Goal: Transaction & Acquisition: Book appointment/travel/reservation

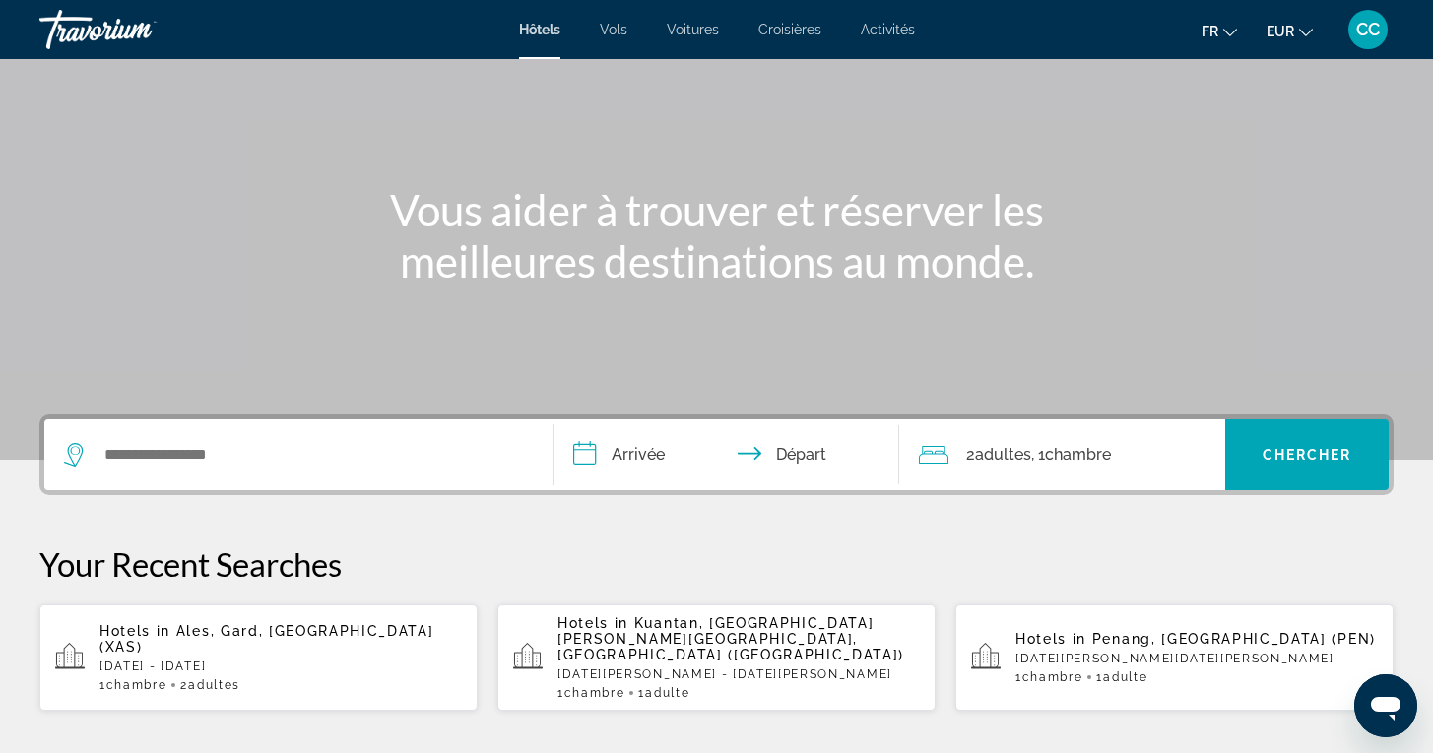
scroll to position [156, 0]
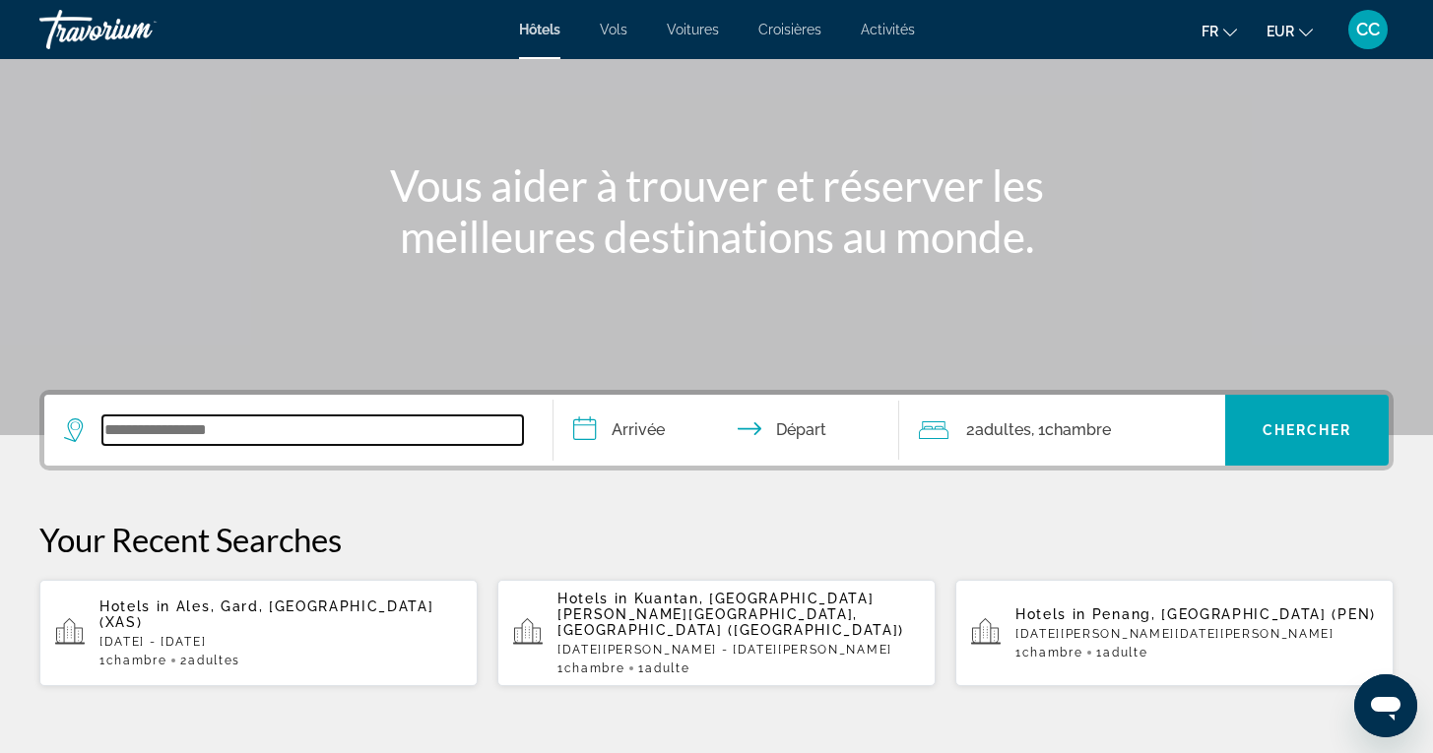
click at [238, 426] on input "Search widget" at bounding box center [312, 430] width 420 height 30
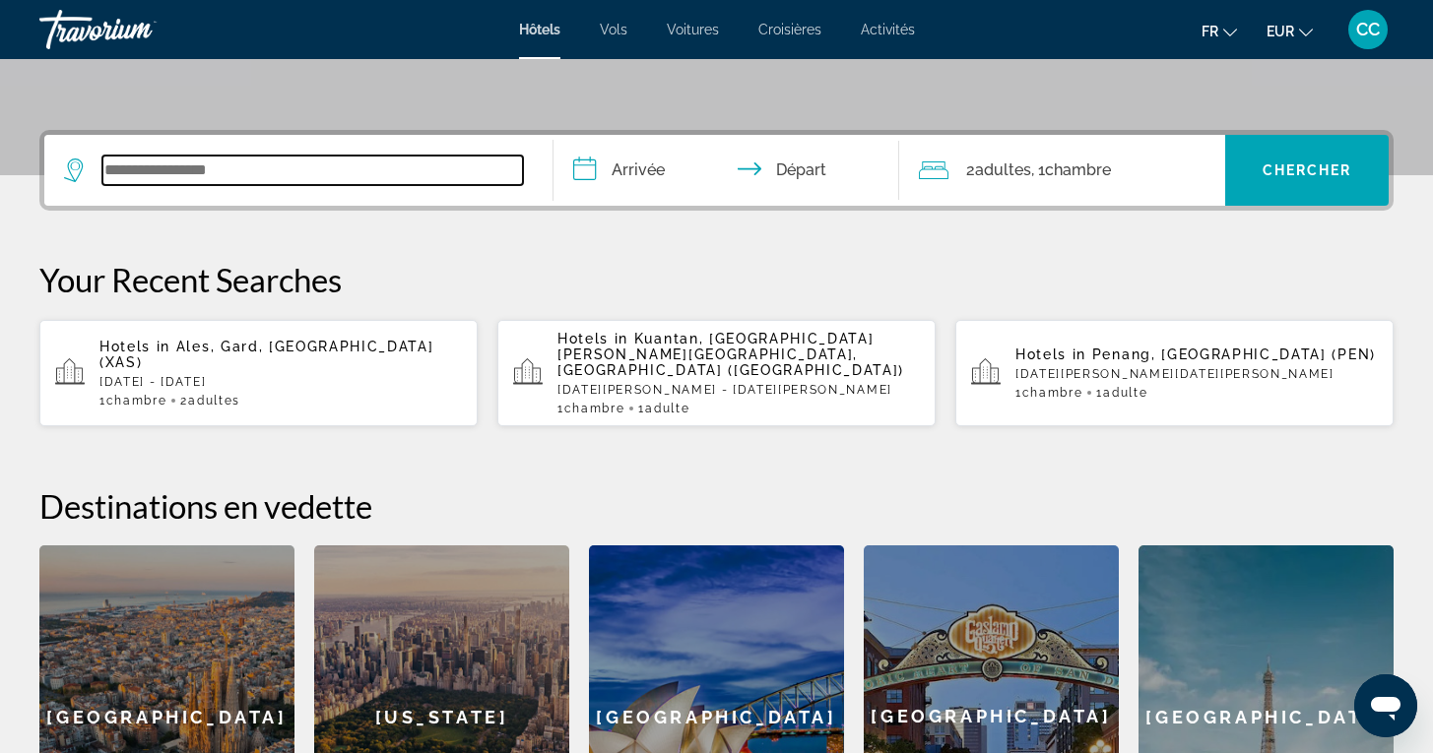
scroll to position [481, 0]
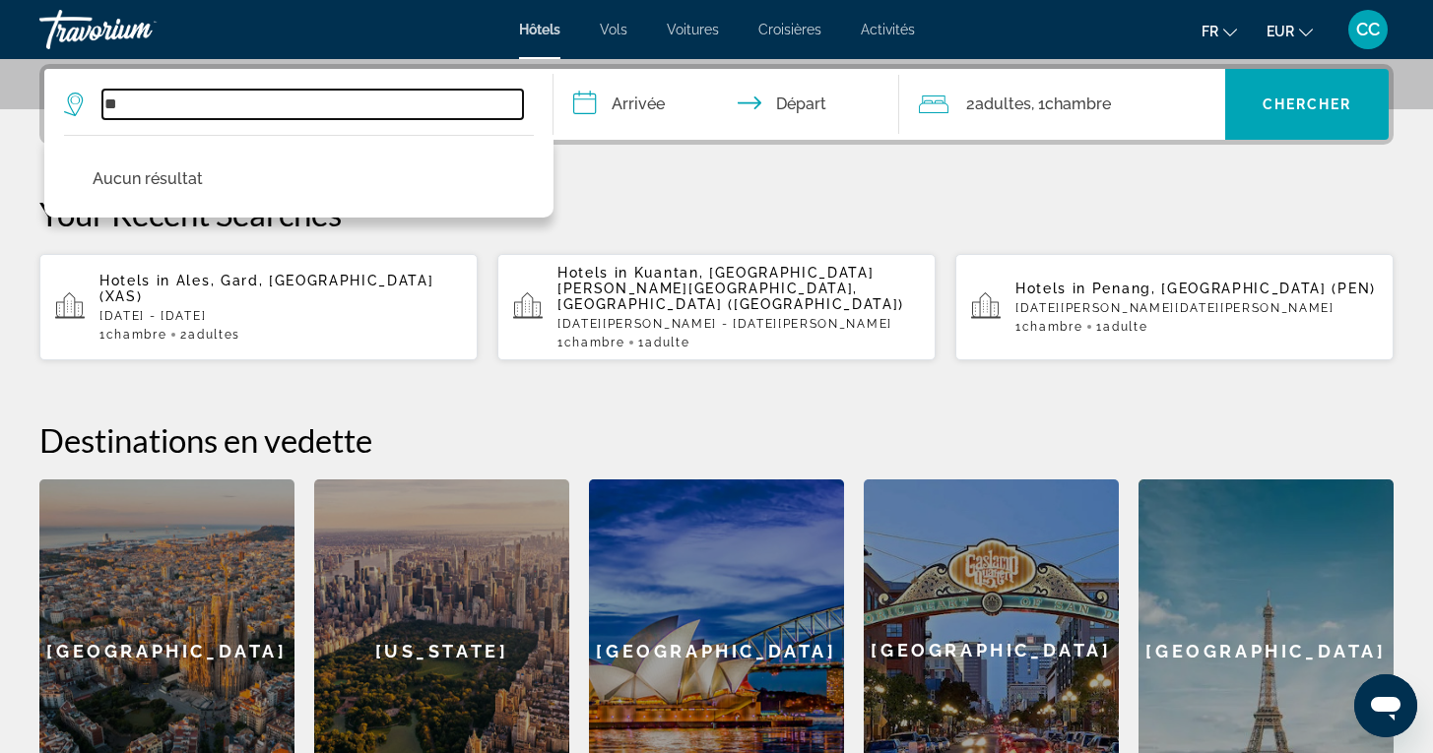
type input "*"
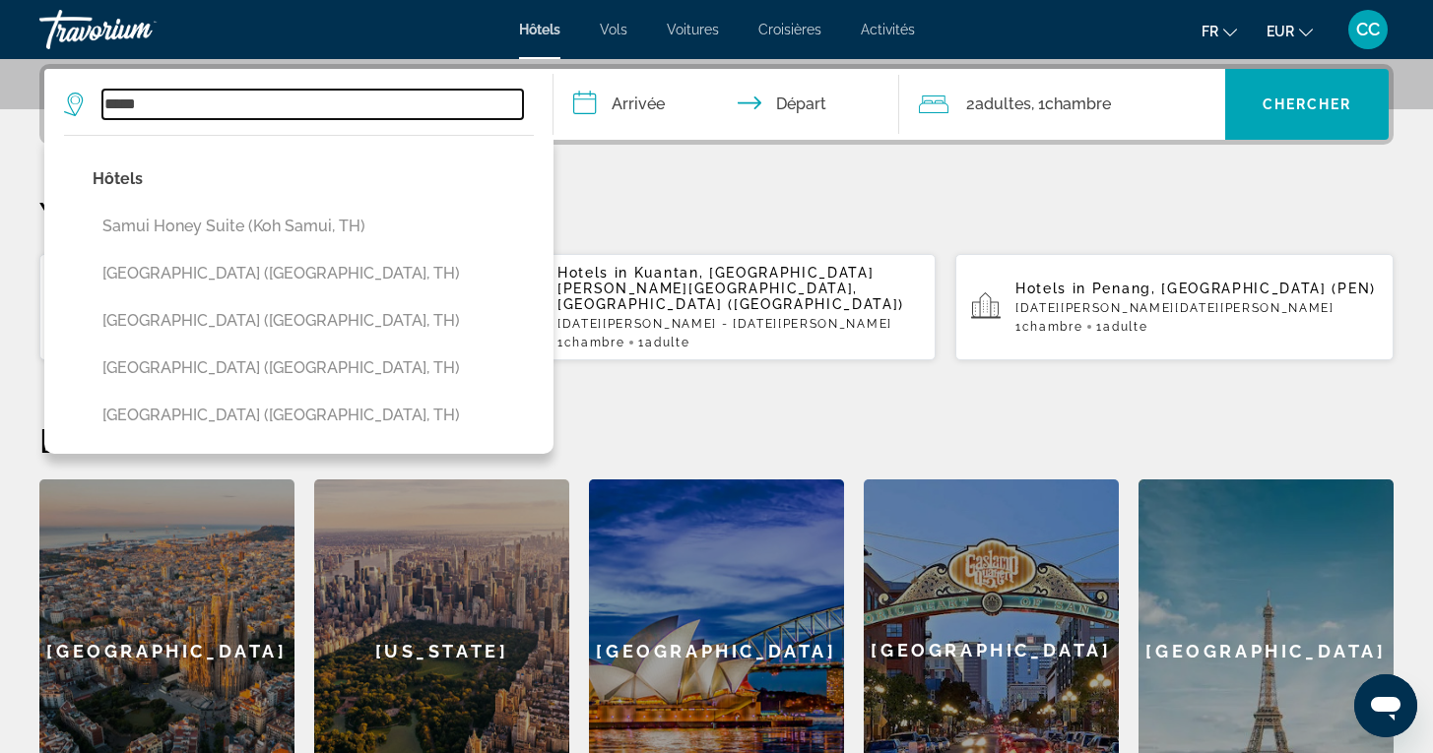
click at [104, 103] on input "*****" at bounding box center [312, 105] width 420 height 30
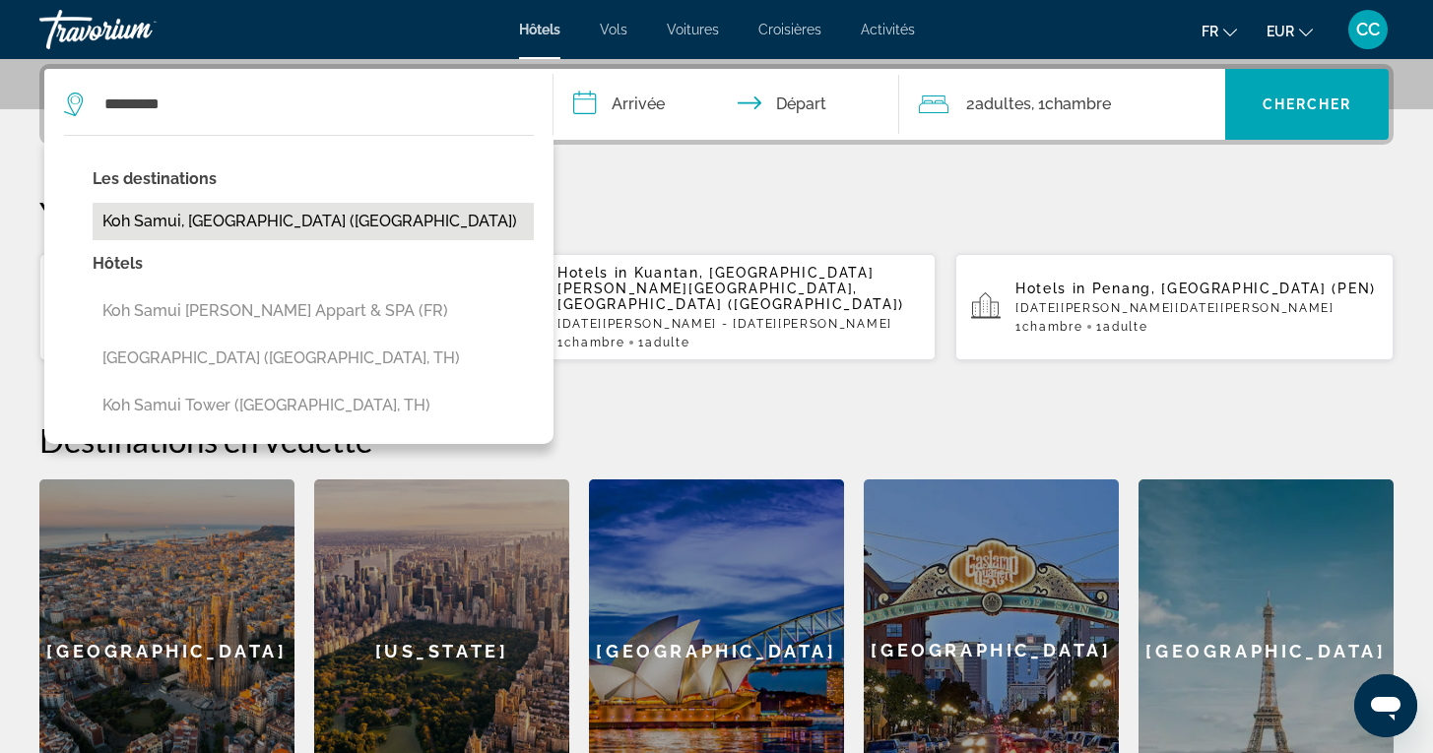
click at [199, 229] on button "Koh Samui, [GEOGRAPHIC_DATA] ([GEOGRAPHIC_DATA])" at bounding box center [313, 221] width 441 height 37
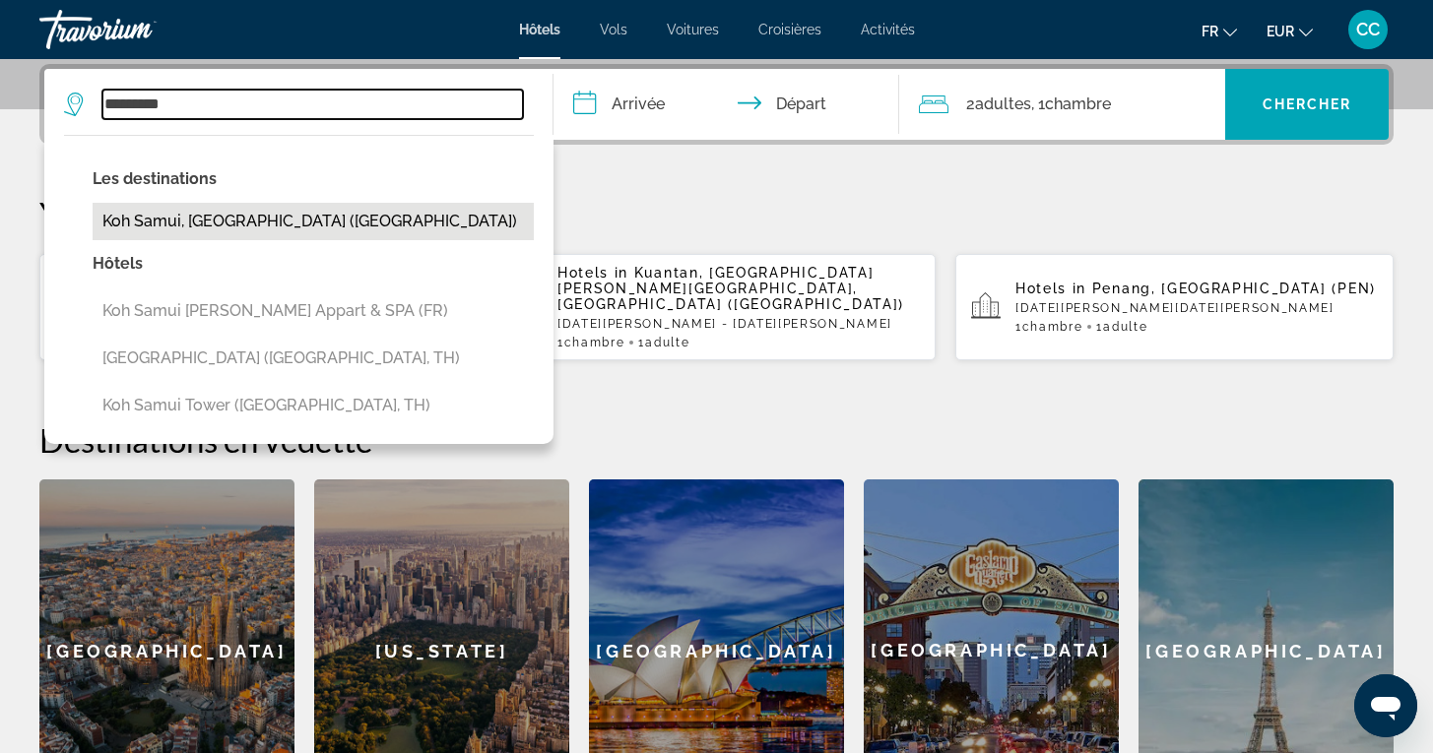
type input "**********"
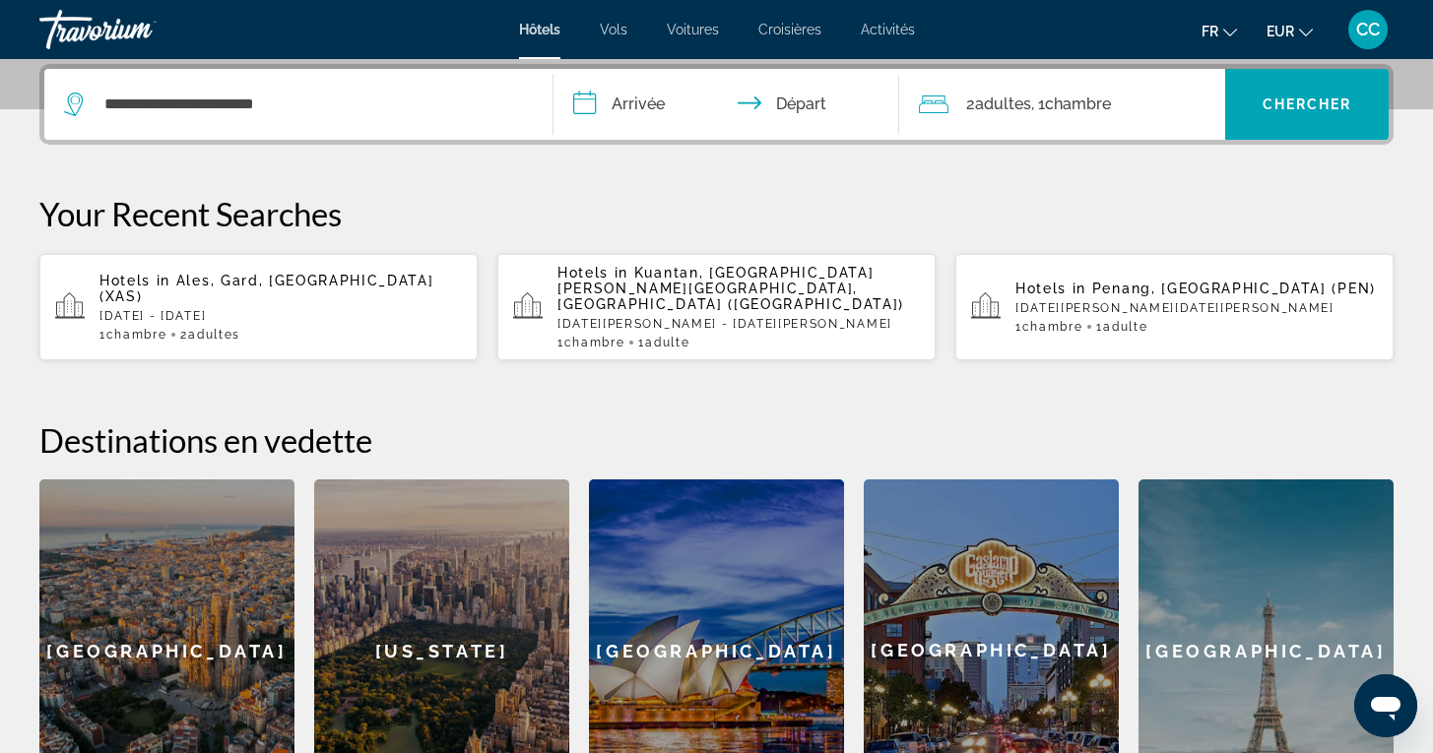
click at [696, 107] on input "**********" at bounding box center [729, 107] width 353 height 77
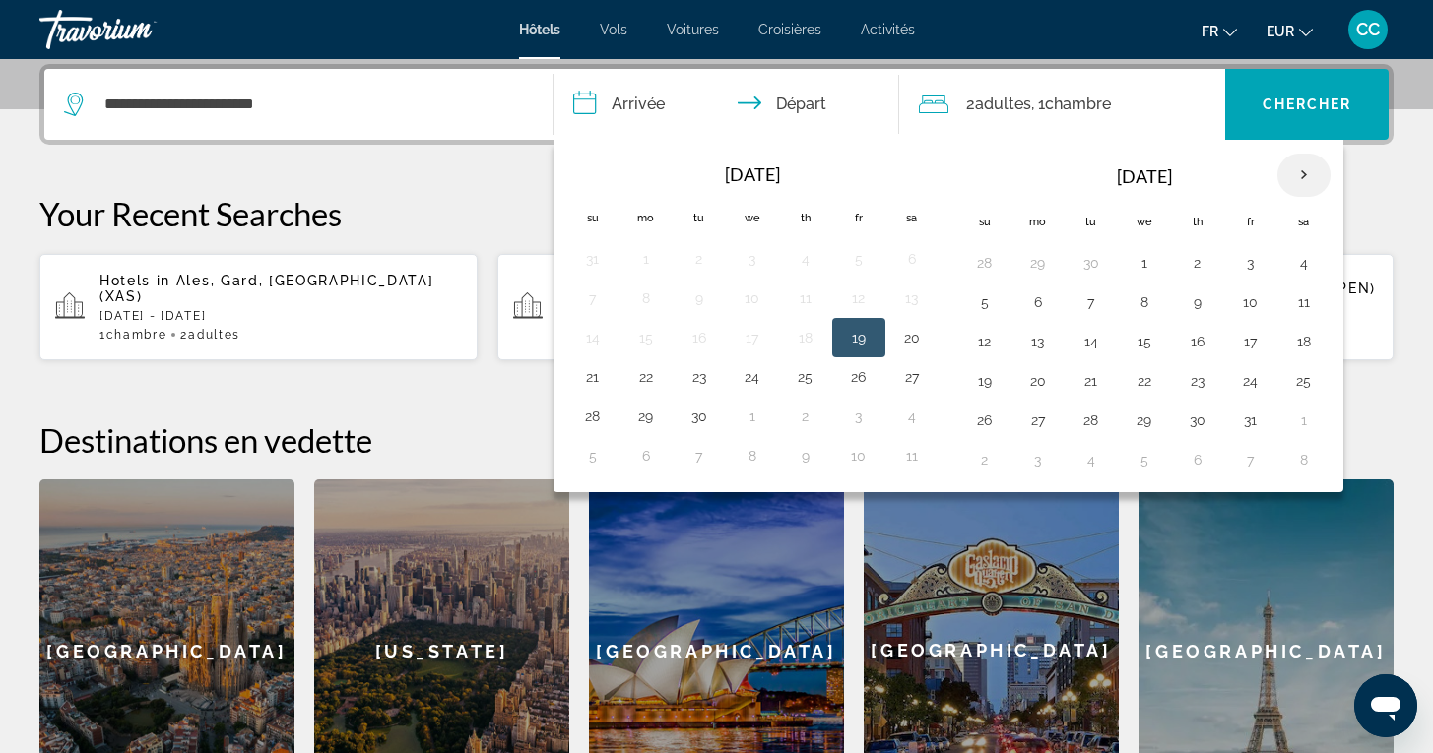
click at [1307, 178] on th "Next month" at bounding box center [1303, 175] width 53 height 43
click at [1307, 179] on th "Next month" at bounding box center [1303, 175] width 53 height 43
click at [1307, 180] on th "Next month" at bounding box center [1303, 175] width 53 height 43
click at [585, 344] on button "11" at bounding box center [593, 342] width 32 height 28
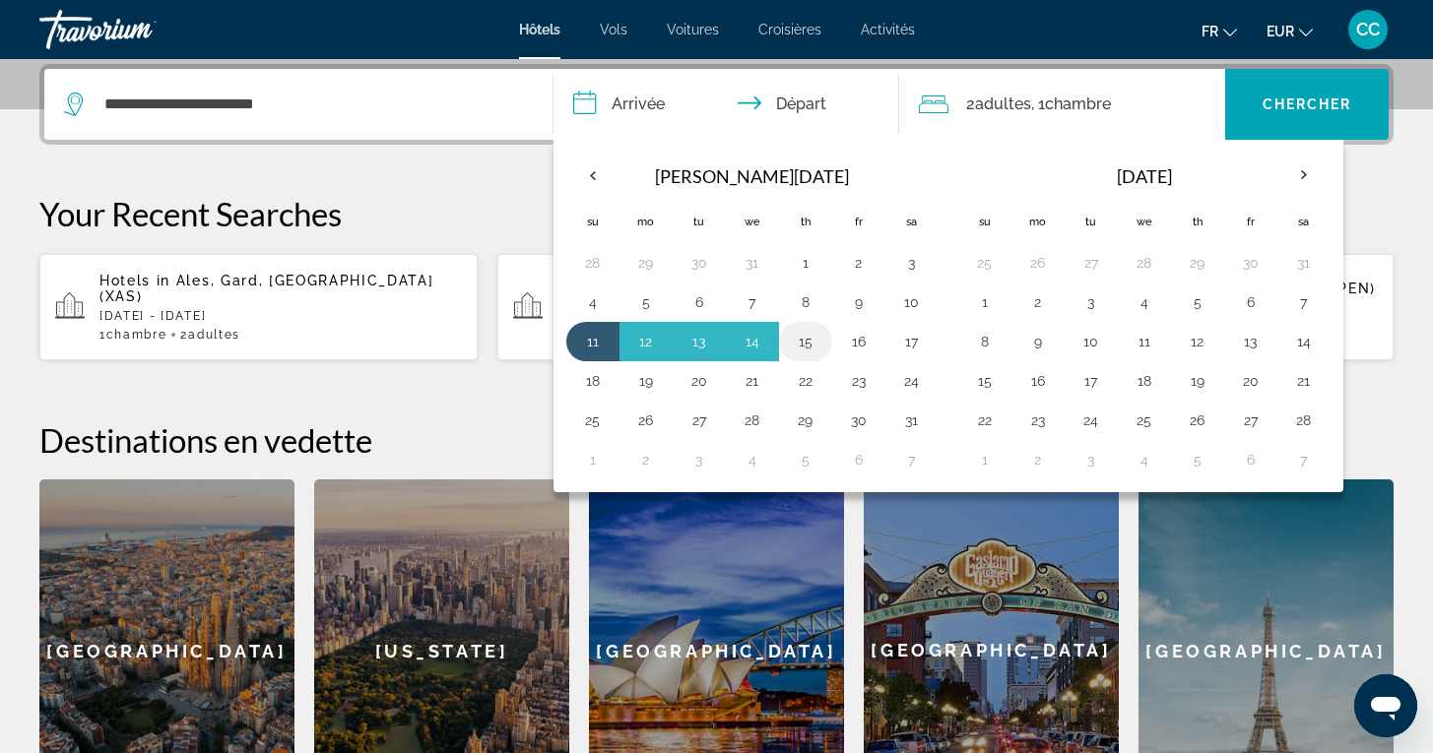
click at [803, 340] on button "15" at bounding box center [806, 342] width 32 height 28
type input "**********"
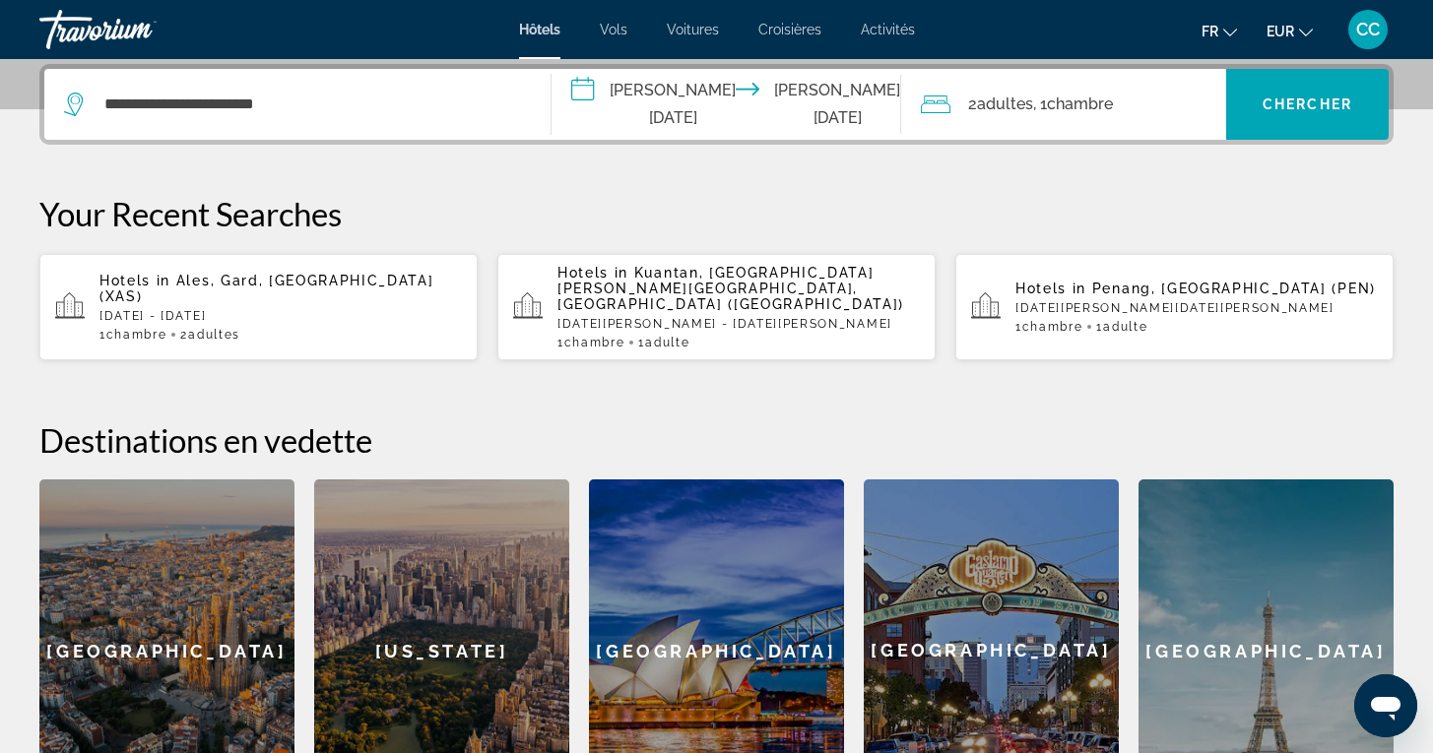
click at [1093, 101] on span "Chambre" at bounding box center [1080, 104] width 66 height 19
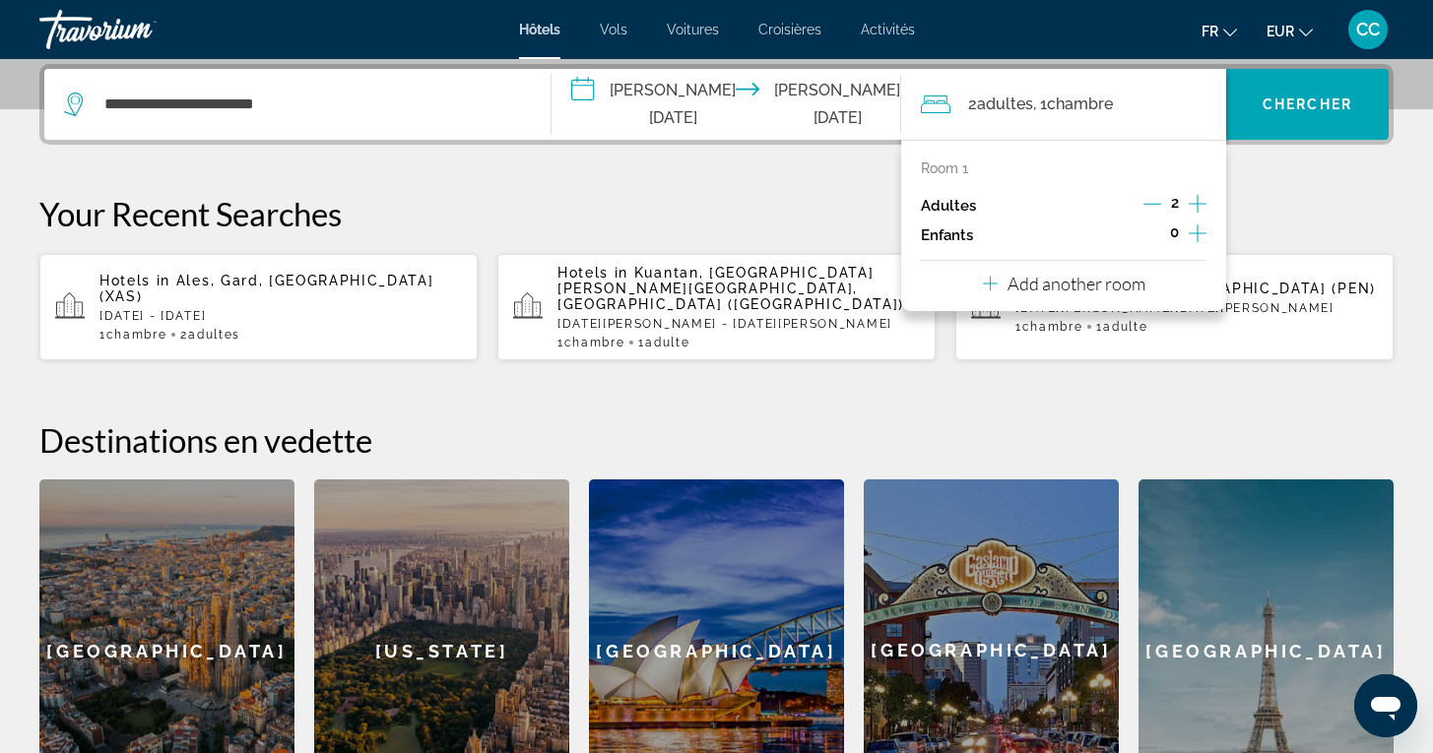
click at [1151, 209] on icon "Decrement adults" at bounding box center [1152, 204] width 18 height 18
click at [1315, 107] on span "Chercher" at bounding box center [1307, 104] width 90 height 16
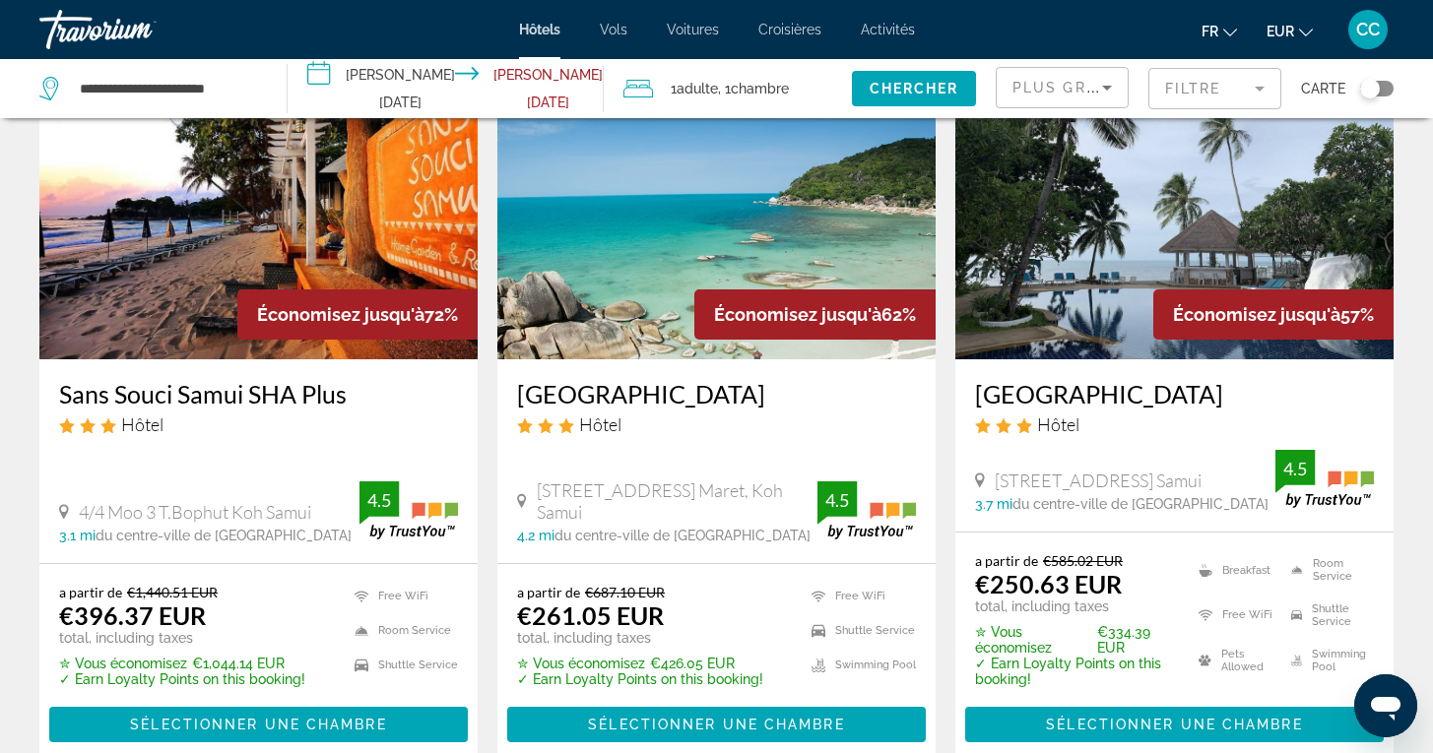
scroll to position [147, 0]
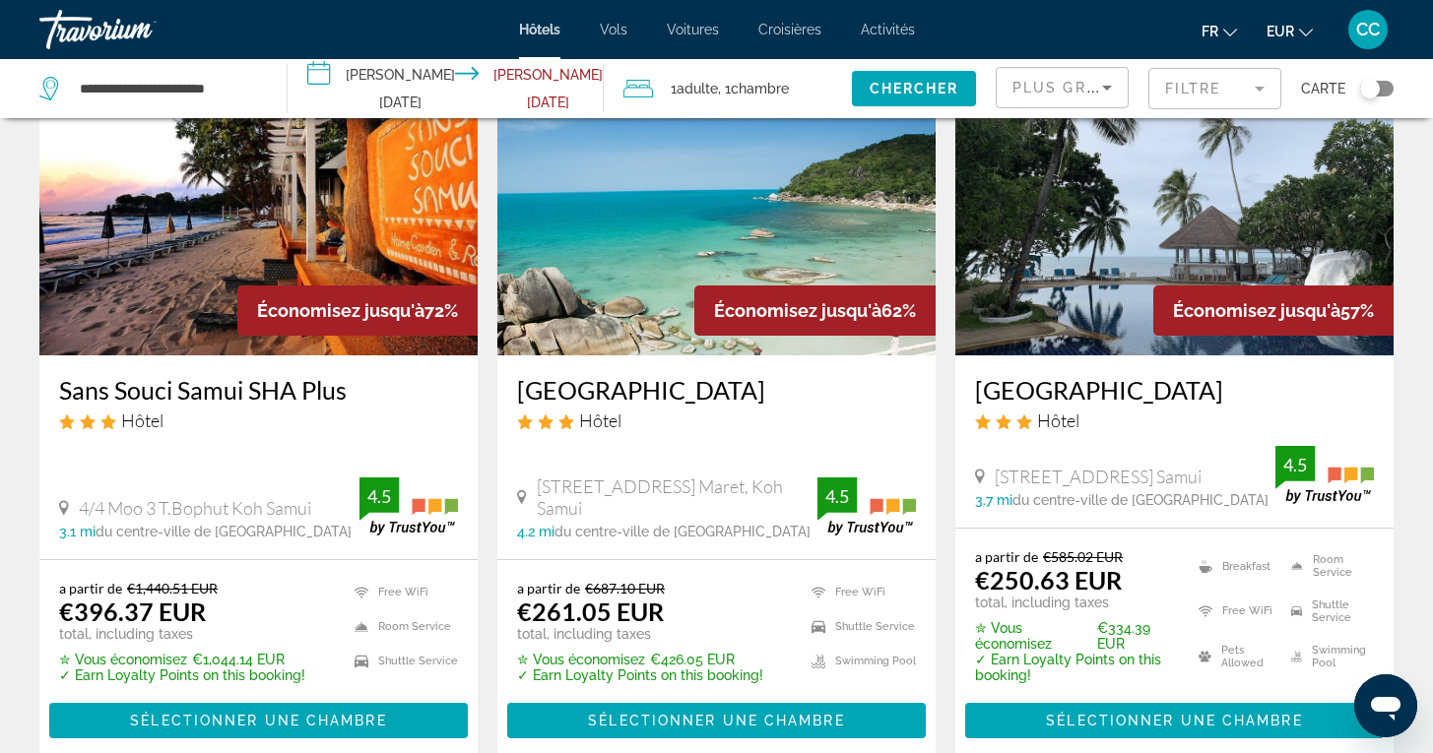
click at [1378, 89] on div "Toggle map" at bounding box center [1370, 89] width 20 height 20
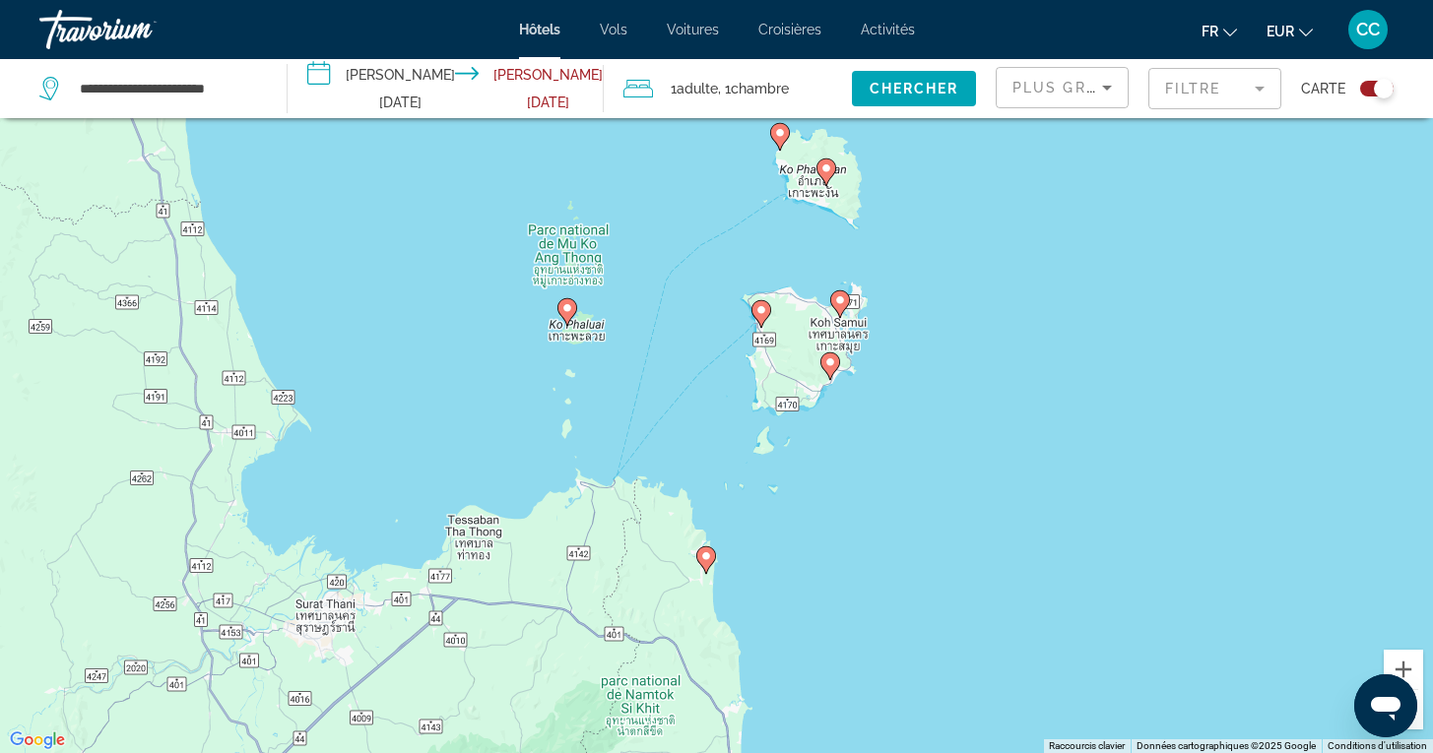
click at [1258, 91] on mat-form-field "Filtre" at bounding box center [1214, 88] width 133 height 41
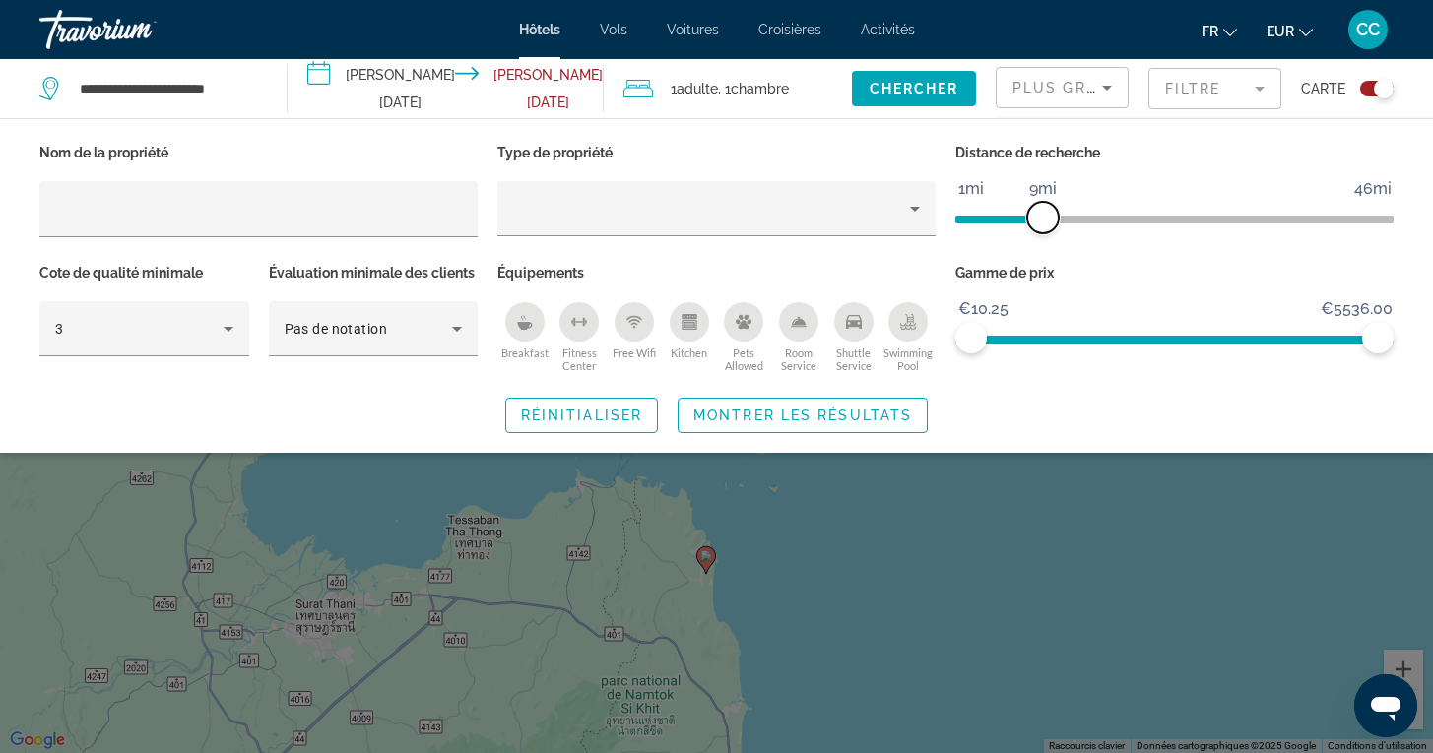
drag, startPoint x: 1232, startPoint y: 217, endPoint x: 1049, endPoint y: 236, distance: 184.2
click at [1049, 236] on div "Distance de recherche 1mi 46mi 9mi" at bounding box center [1174, 199] width 458 height 120
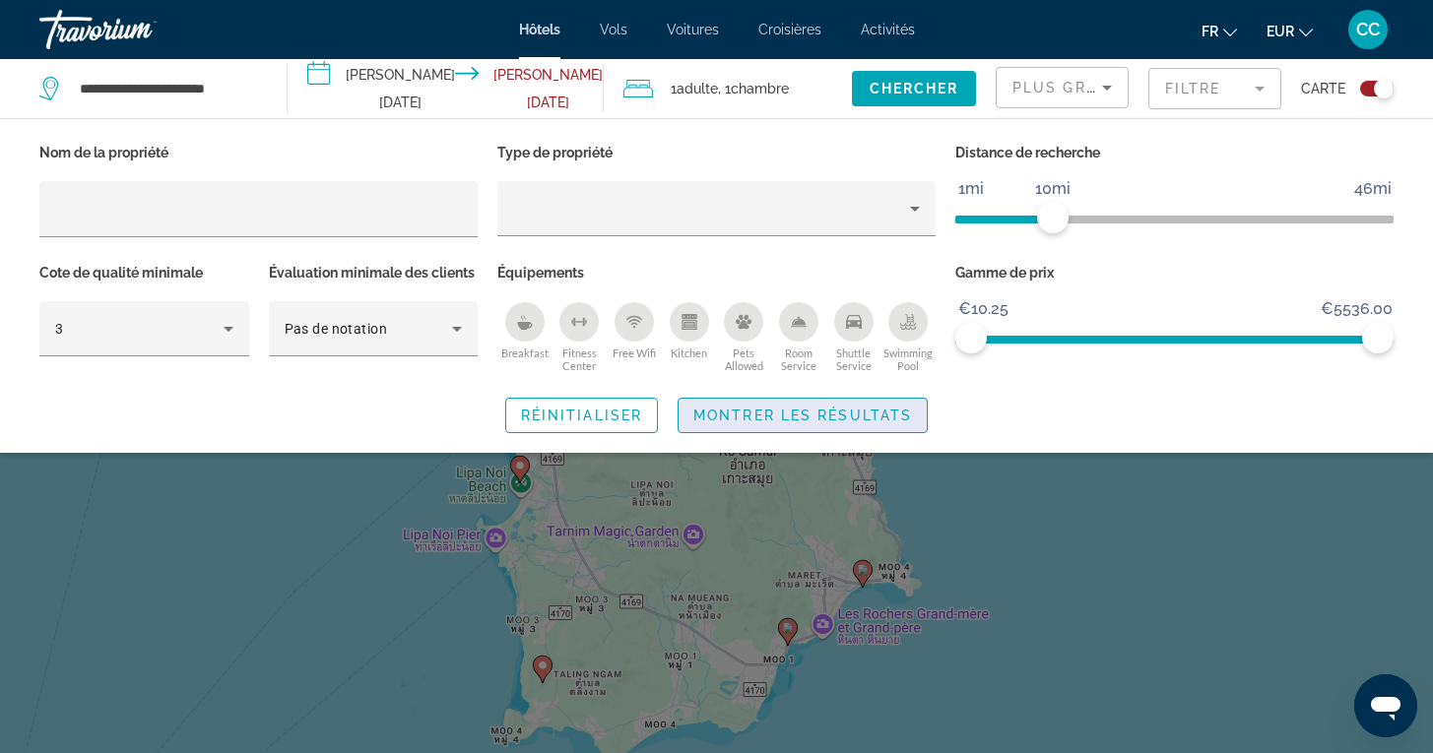
click at [888, 423] on span "Montrer les résultats" at bounding box center [802, 416] width 219 height 16
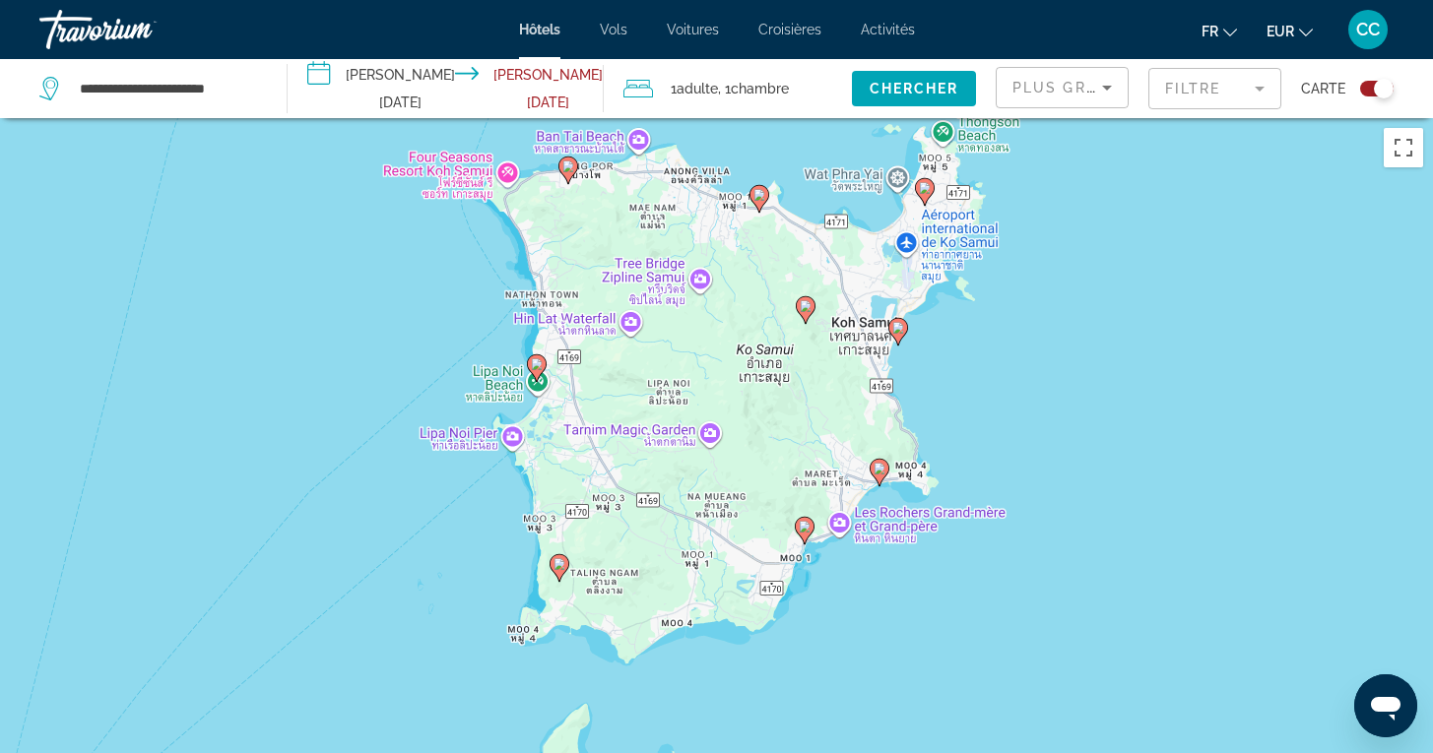
drag, startPoint x: 1008, startPoint y: 571, endPoint x: 1024, endPoint y: 464, distance: 108.5
click at [1025, 466] on div "Pour activer le glissement avec le clavier, appuyez sur Alt+Entrée. Une fois ce…" at bounding box center [716, 494] width 1433 height 753
click at [802, 533] on icon "Main content" at bounding box center [804, 528] width 18 height 26
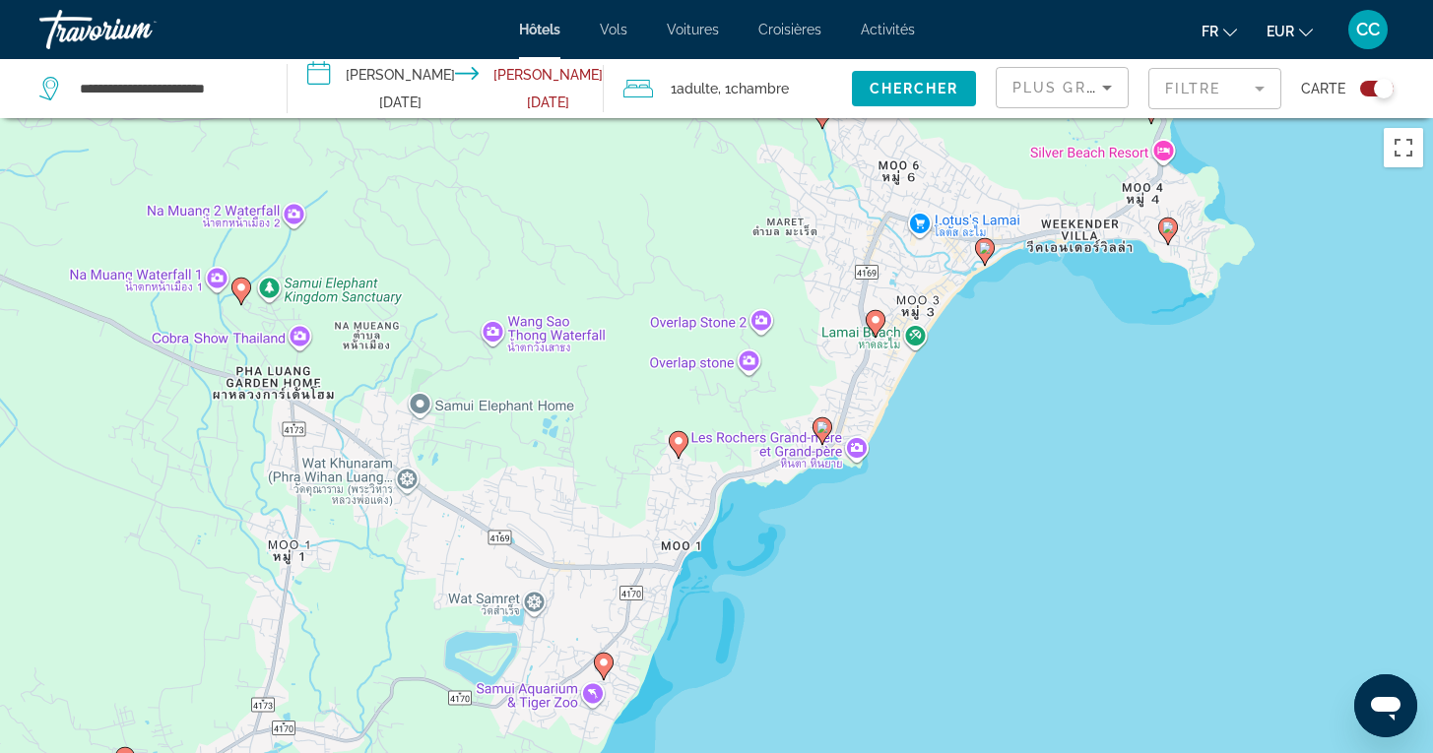
click at [819, 423] on image "Main content" at bounding box center [822, 427] width 12 height 12
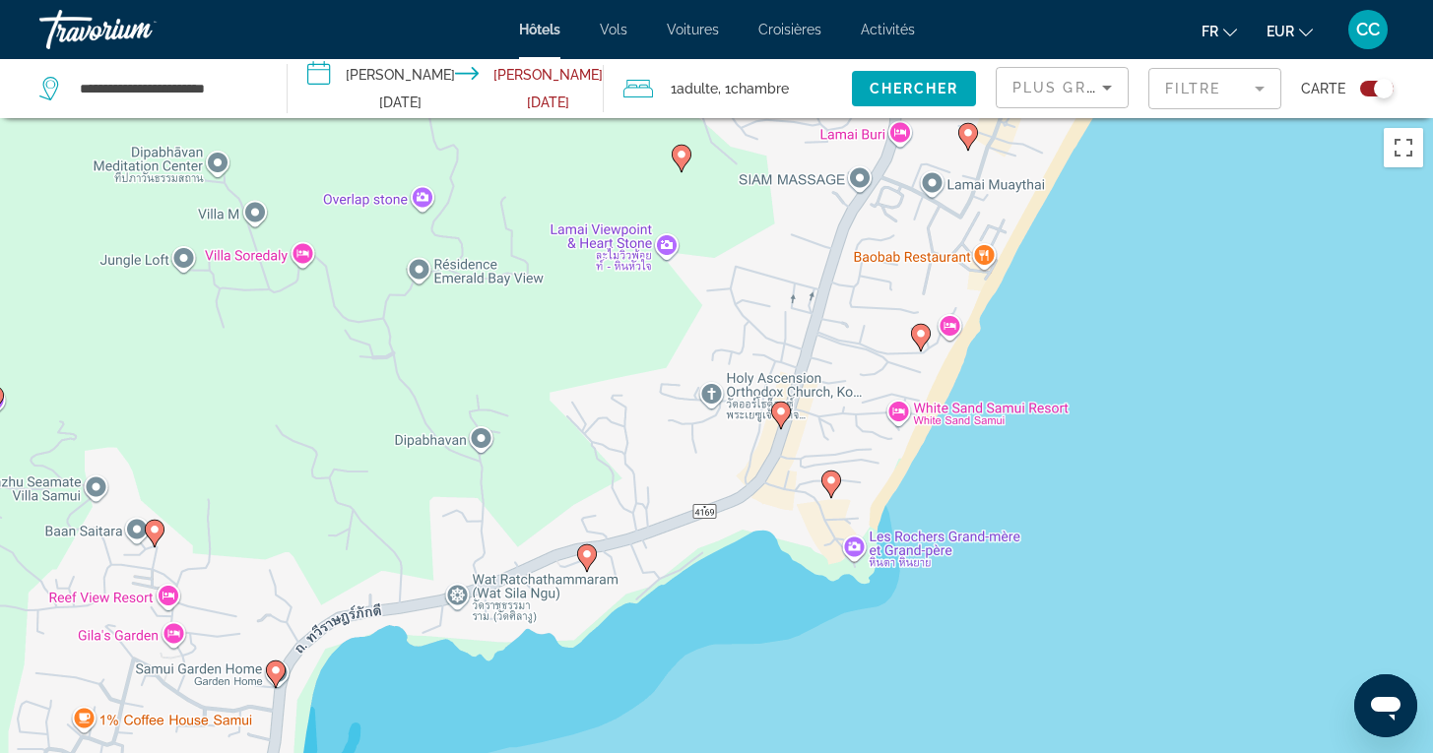
click at [829, 478] on image "Main content" at bounding box center [831, 481] width 12 height 12
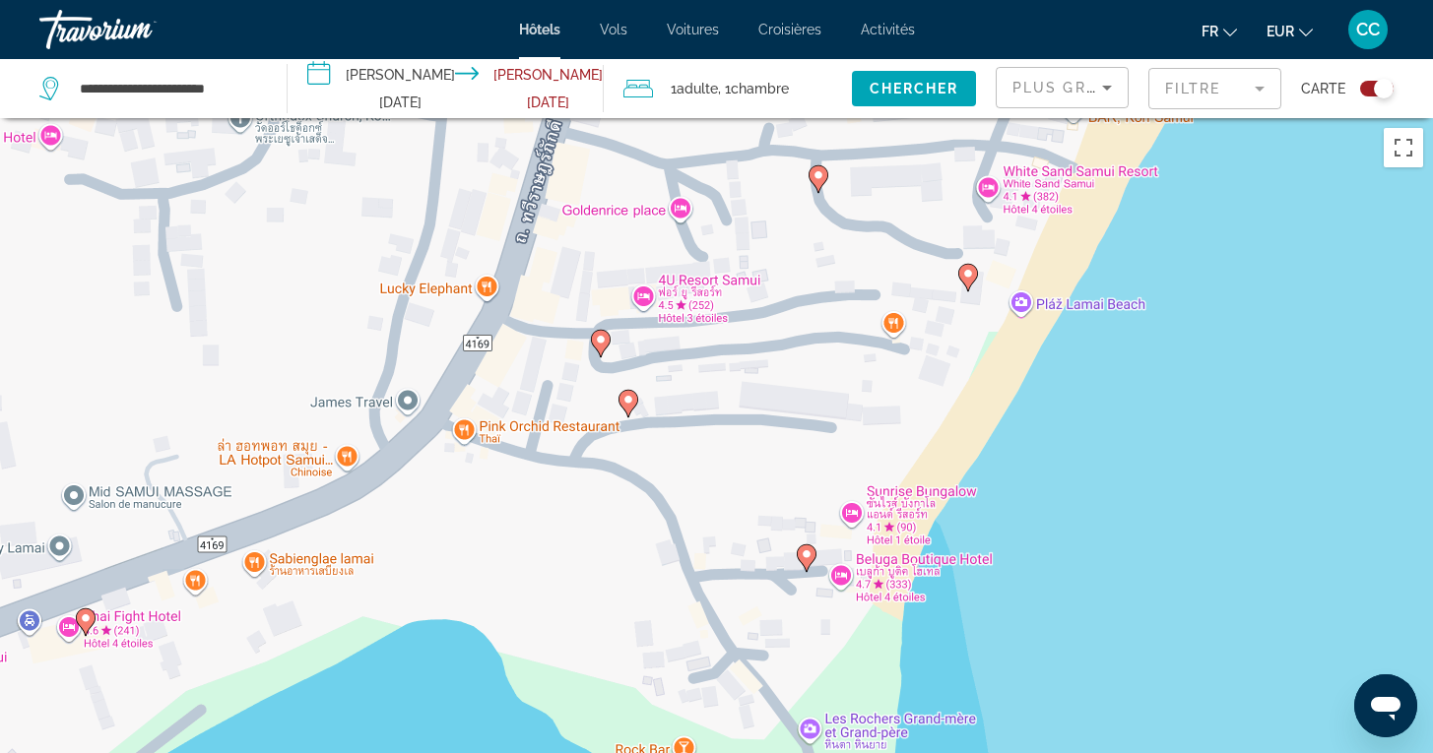
click at [806, 552] on image "Main content" at bounding box center [806, 554] width 12 height 12
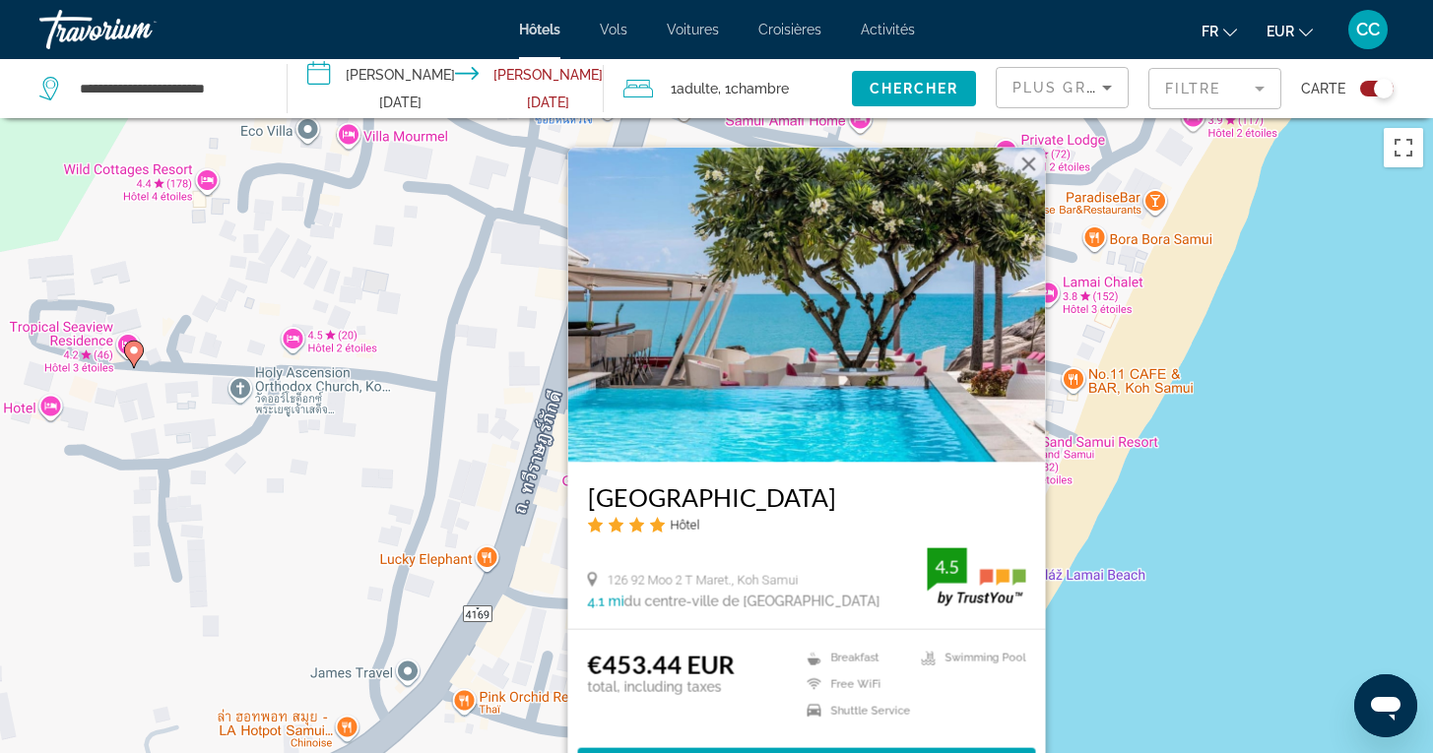
click at [1129, 558] on div "Pour activer le glissement avec le clavier, appuyez sur Alt+Entrée. Une fois ce…" at bounding box center [716, 494] width 1433 height 753
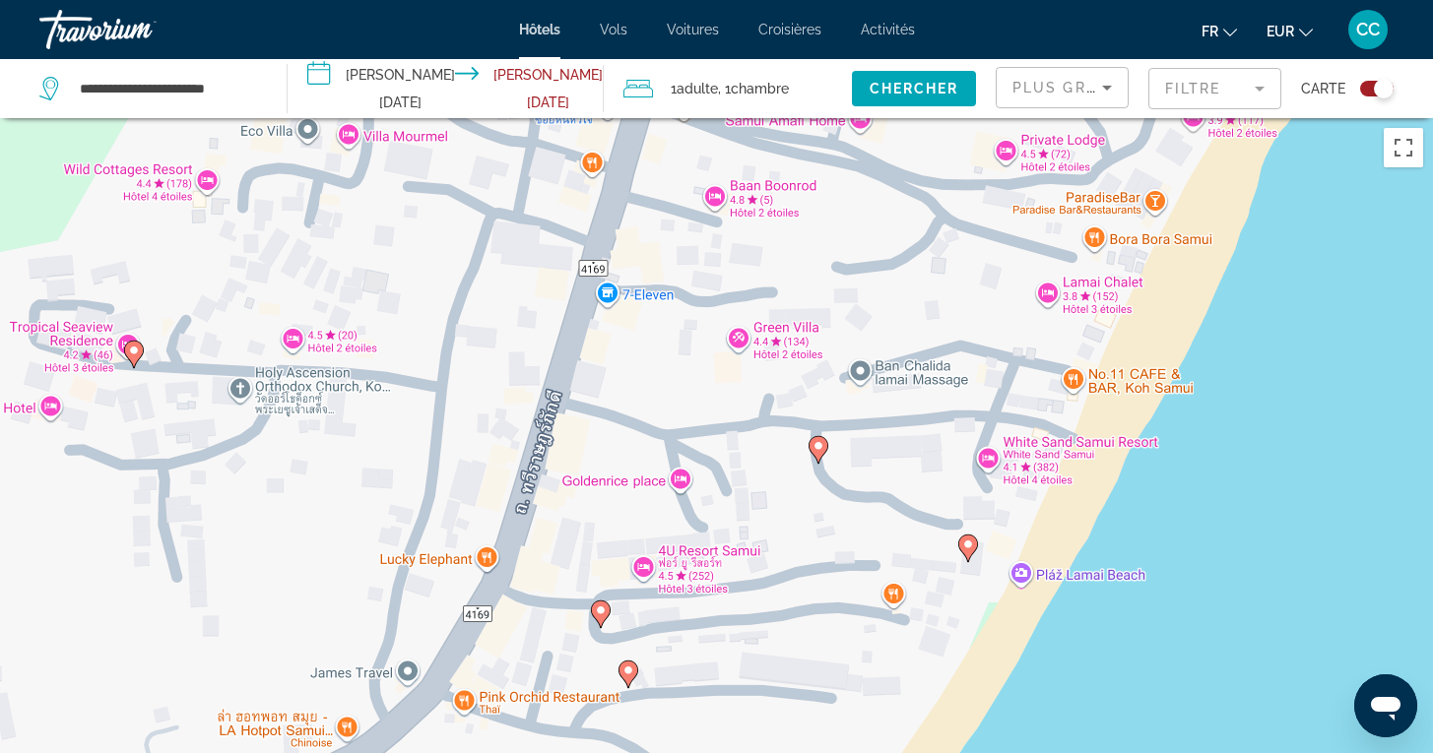
click at [970, 548] on image "Main content" at bounding box center [968, 545] width 12 height 12
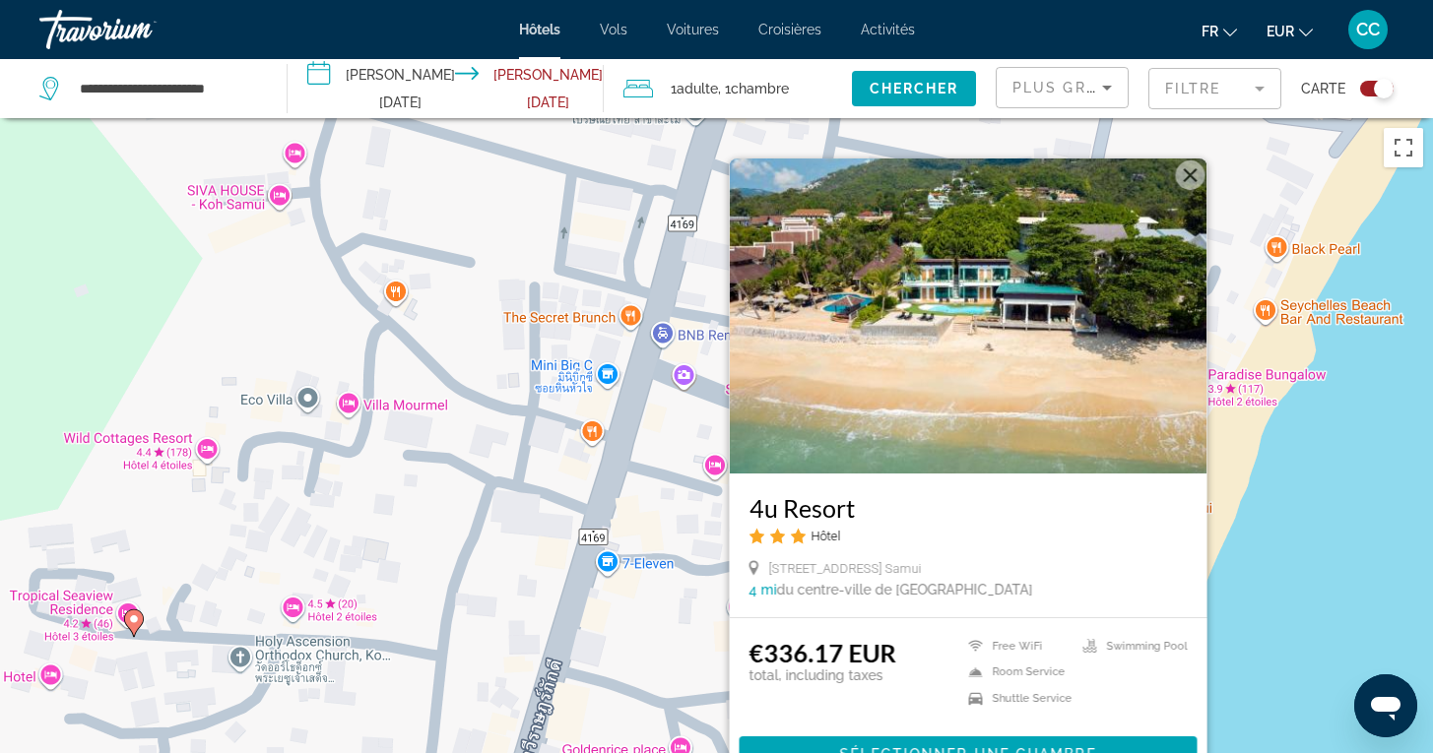
click at [1287, 593] on div "Pour activer le glissement avec le clavier, appuyez sur Alt+Entrée. Une fois ce…" at bounding box center [716, 494] width 1433 height 753
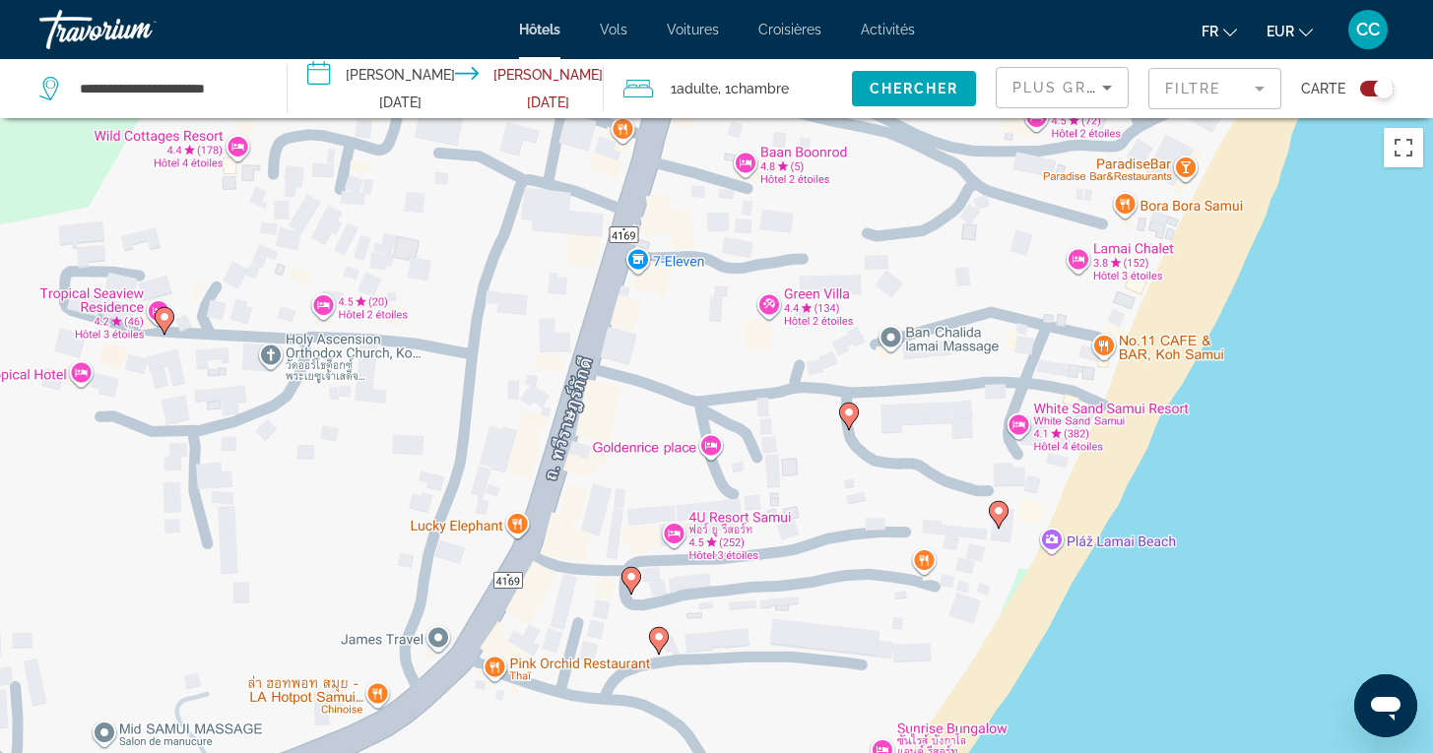
drag, startPoint x: 1282, startPoint y: 605, endPoint x: 1312, endPoint y: 300, distance: 306.7
click at [1312, 300] on div "Pour activer le glissement avec le clavier, appuyez sur Alt+Entrée. Une fois ce…" at bounding box center [716, 494] width 1433 height 753
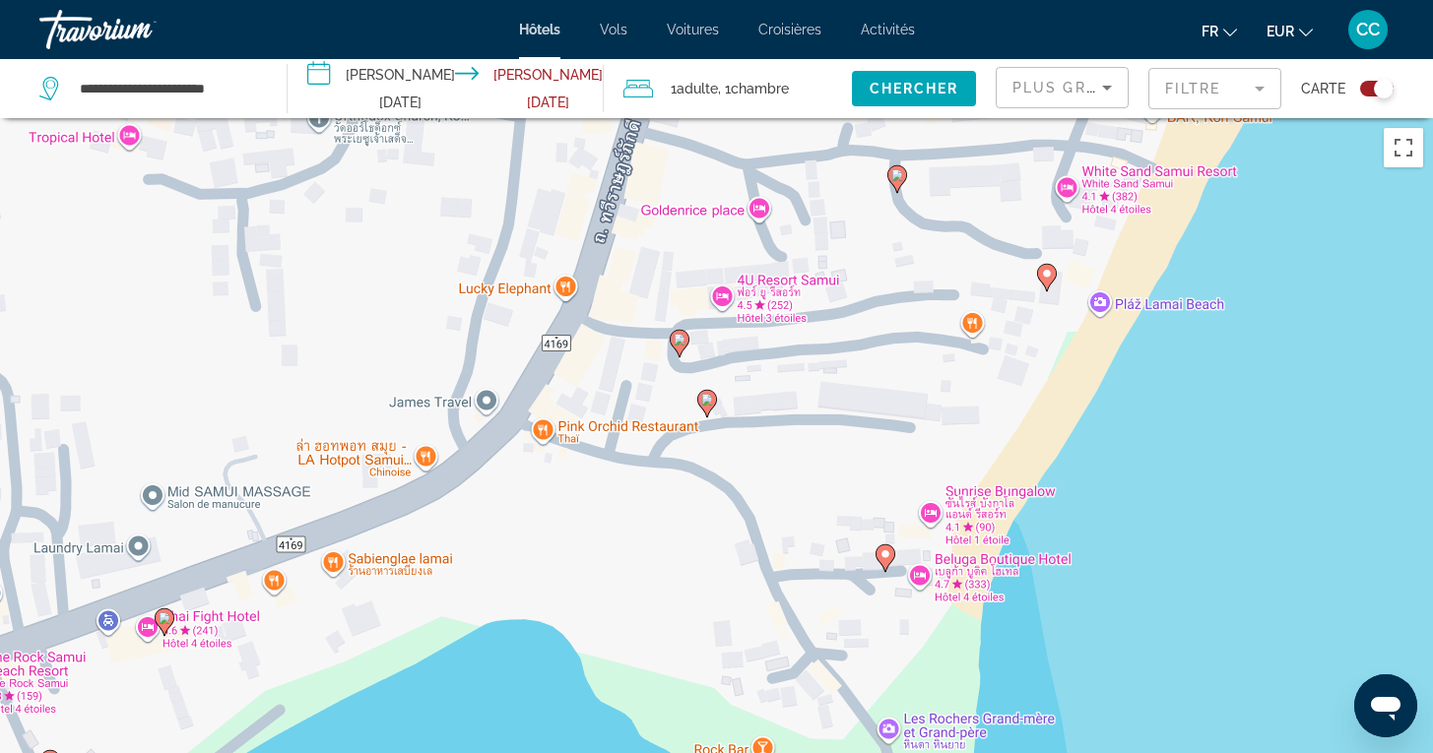
drag, startPoint x: 1098, startPoint y: 693, endPoint x: 1146, endPoint y: 453, distance: 245.0
click at [1146, 453] on div "Pour activer le glissement avec le clavier, appuyez sur Alt+Entrée. Une fois ce…" at bounding box center [716, 494] width 1433 height 753
click at [886, 554] on image "Main content" at bounding box center [885, 555] width 12 height 12
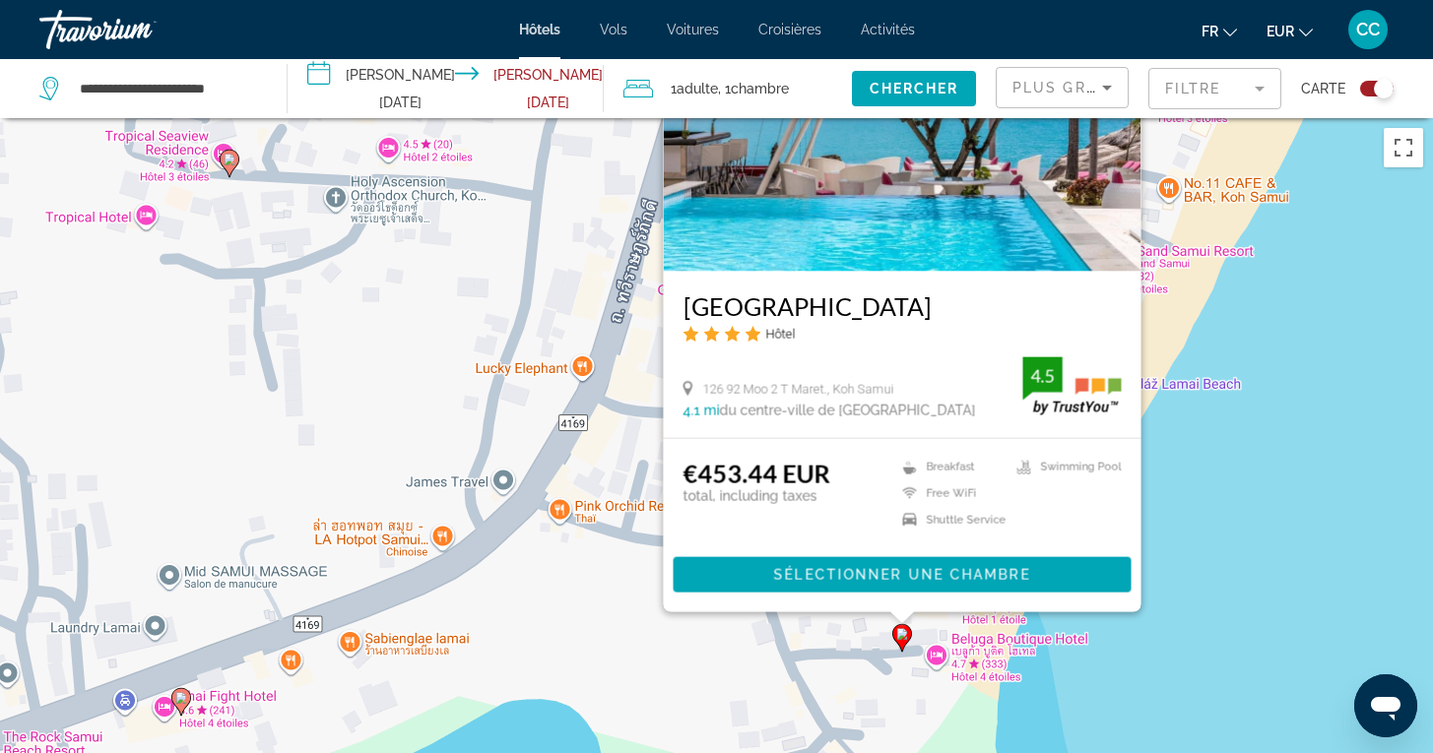
drag, startPoint x: 1200, startPoint y: 654, endPoint x: 1214, endPoint y: 455, distance: 199.4
click at [1214, 455] on div "Pour activer le glissement avec le clavier, appuyez sur Alt+Entrée. Une fois ce…" at bounding box center [716, 494] width 1433 height 753
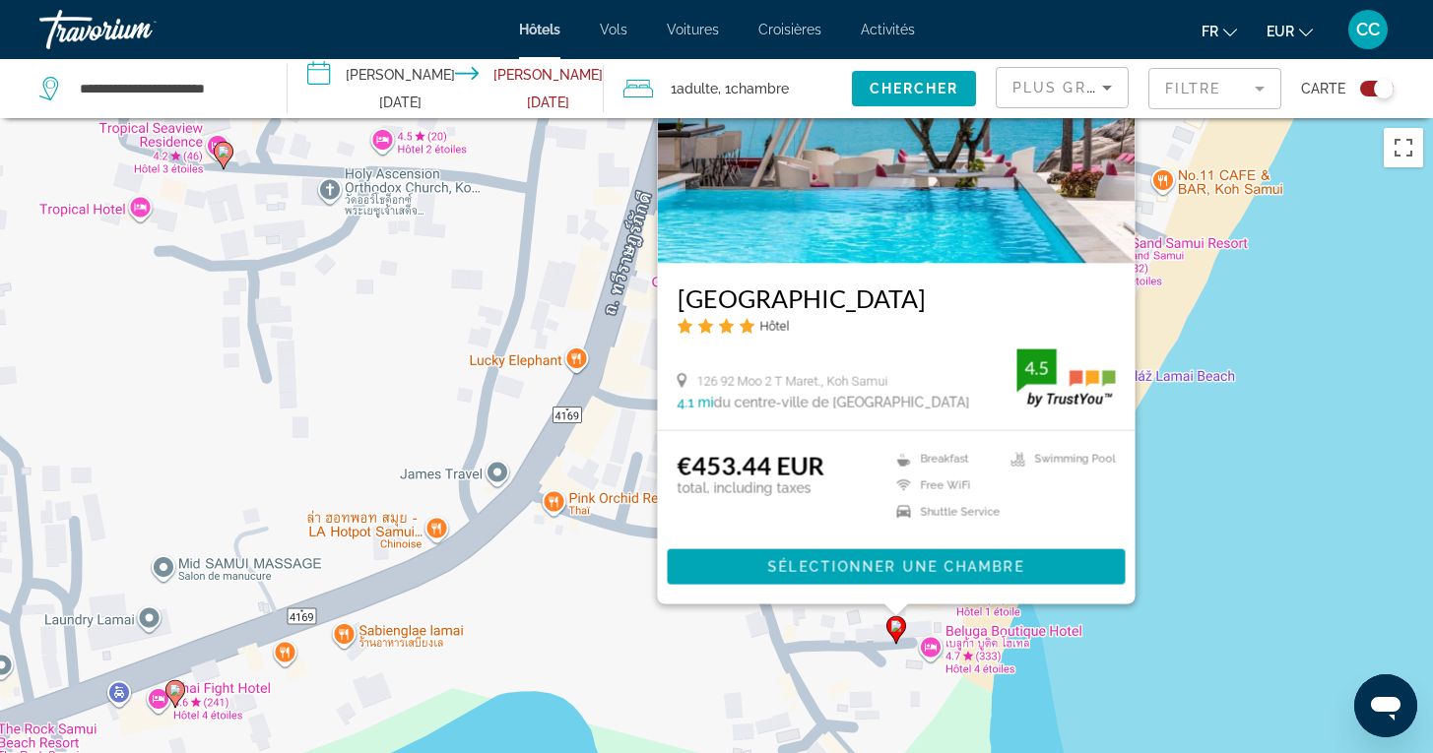
click at [1197, 483] on div "Pour activer le glissement avec le clavier, appuyez sur Alt+Entrée. Une fois ce…" at bounding box center [716, 494] width 1433 height 753
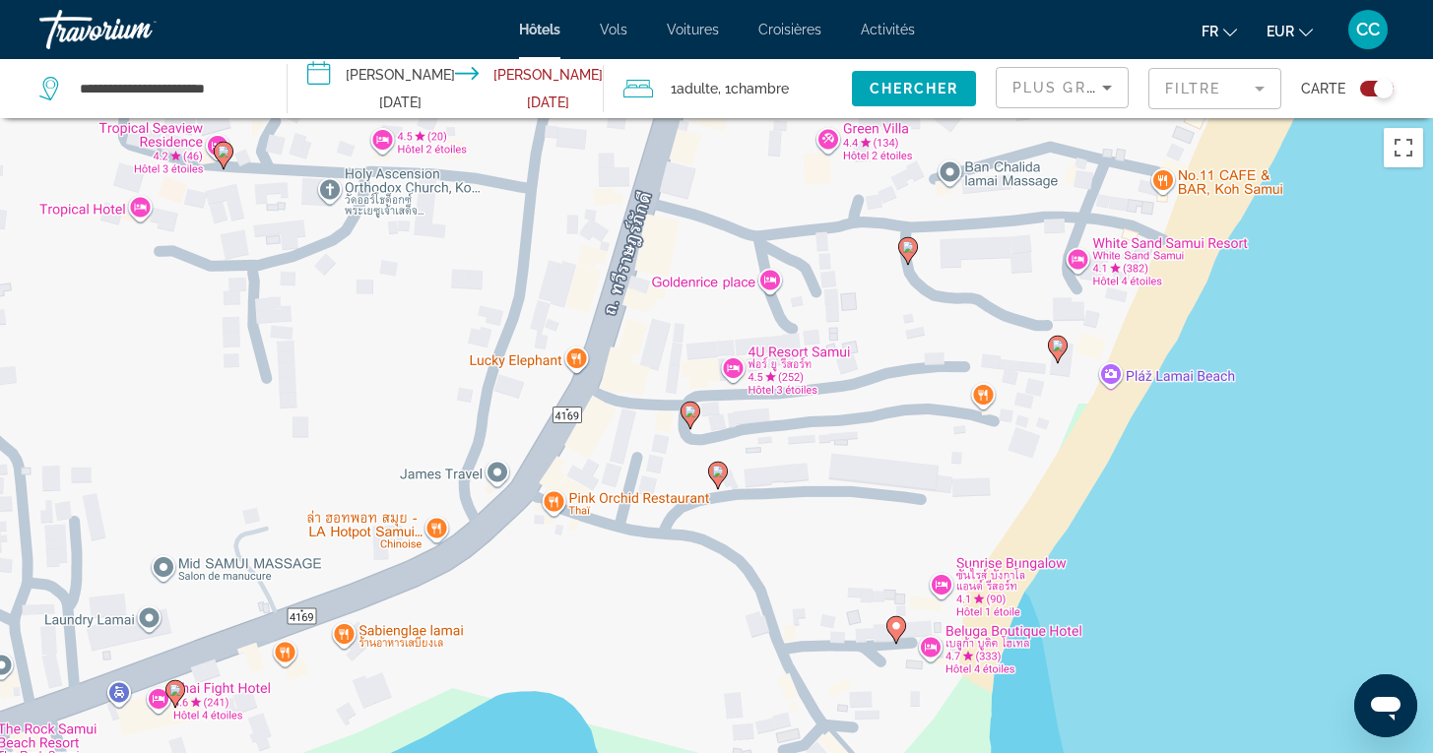
click at [1364, 86] on div "Toggle map" at bounding box center [1376, 89] width 33 height 16
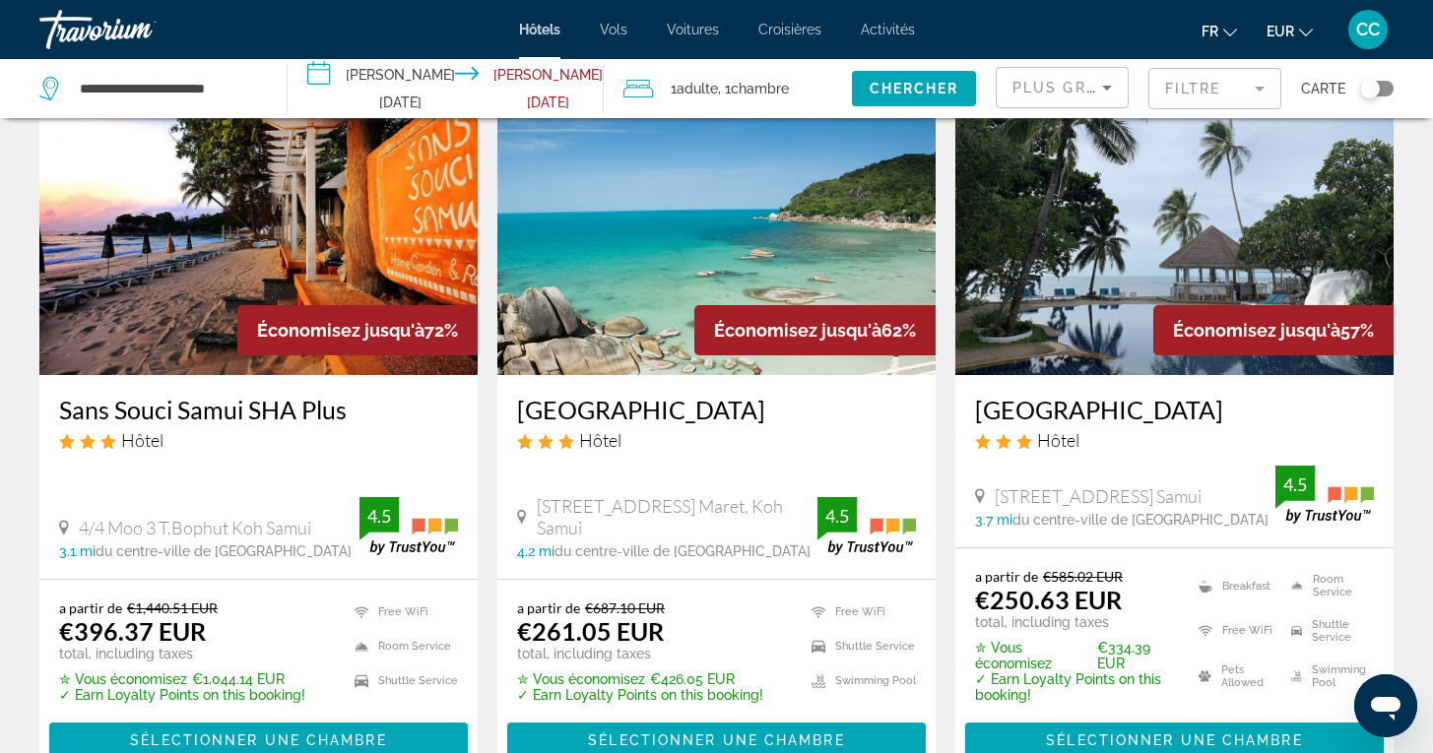
scroll to position [128, 0]
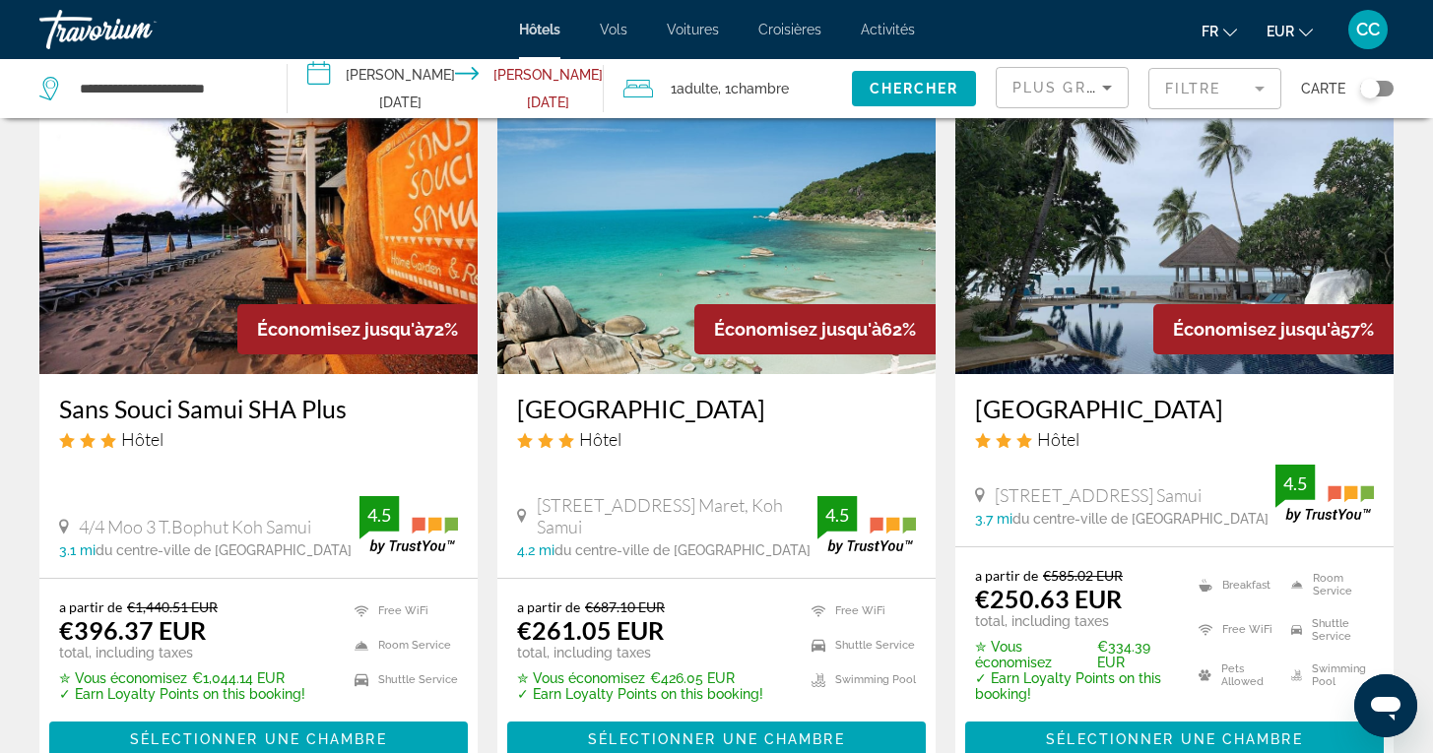
click at [1382, 87] on div "Toggle map" at bounding box center [1376, 89] width 33 height 16
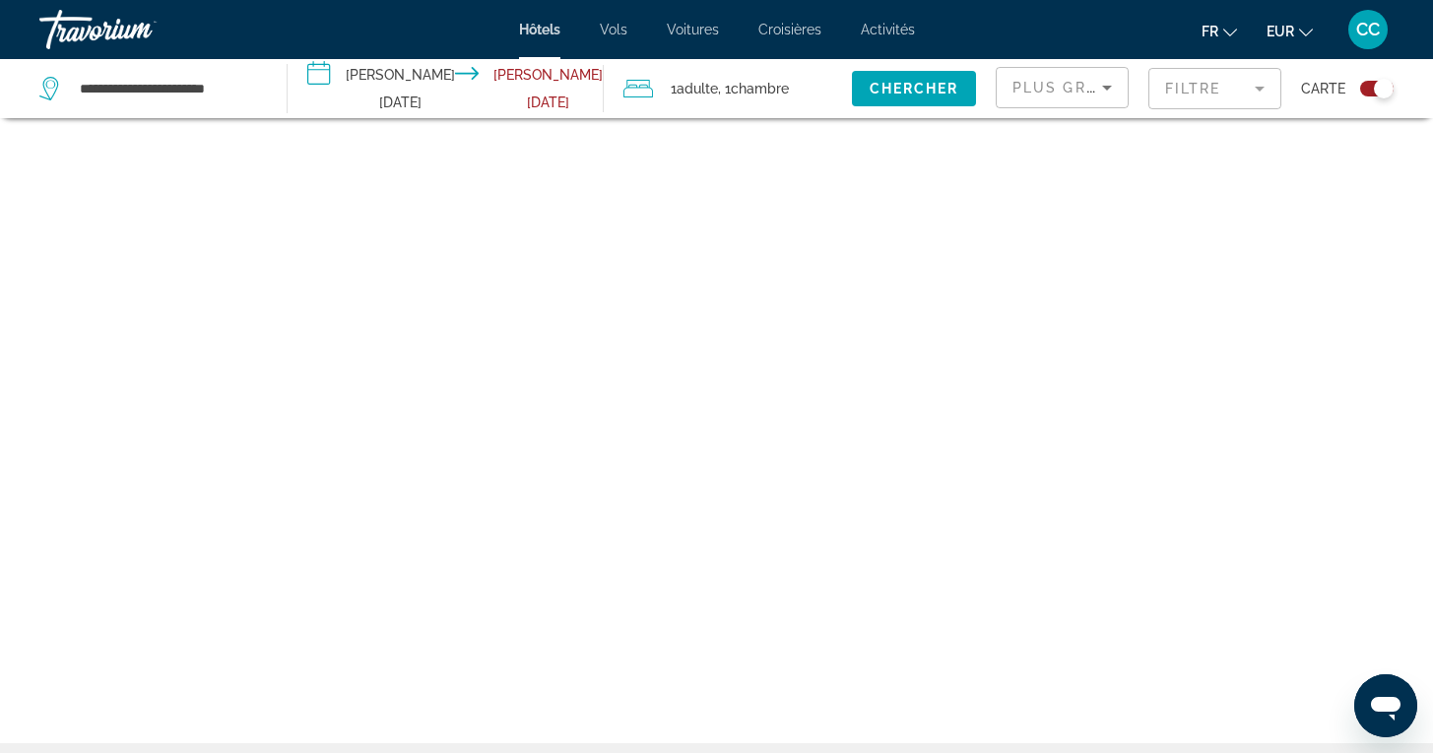
scroll to position [118, 0]
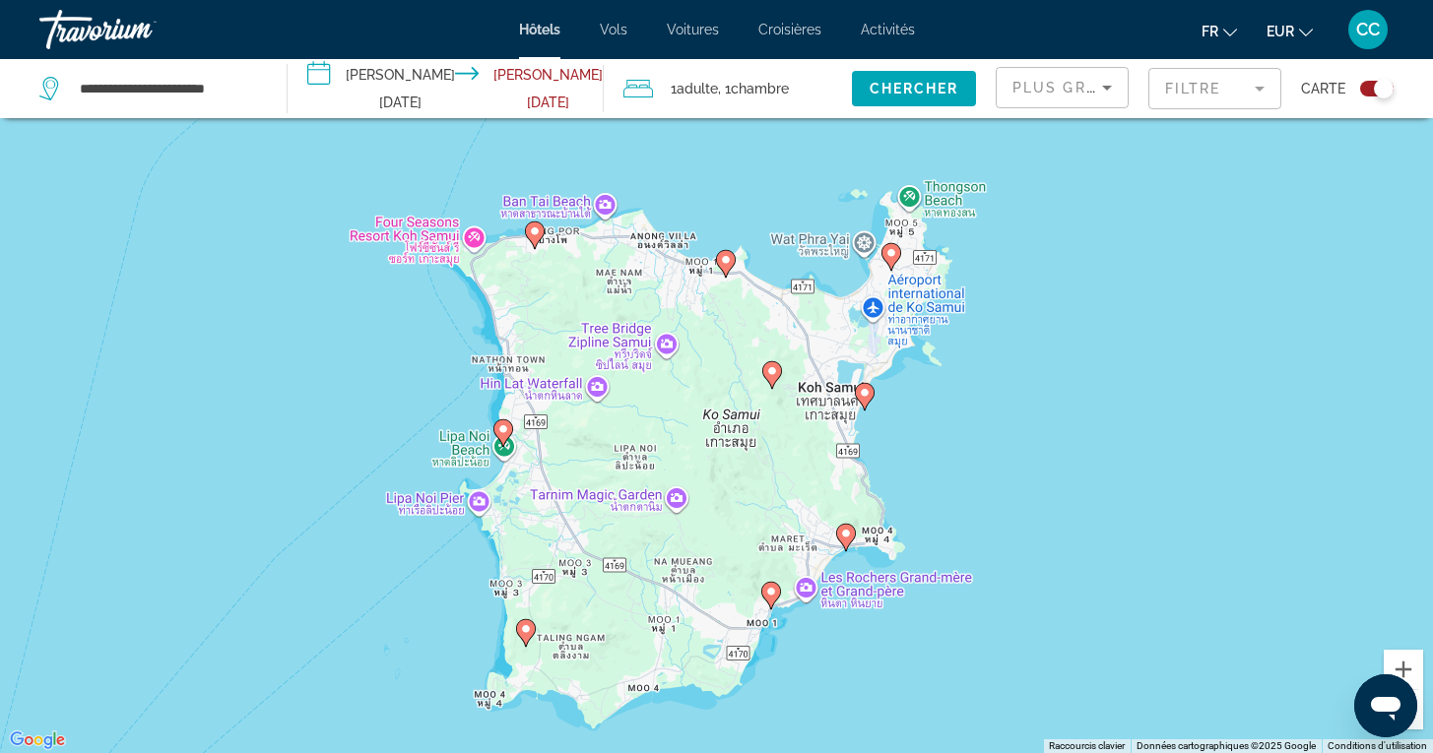
drag, startPoint x: 1060, startPoint y: 391, endPoint x: 1043, endPoint y: 474, distance: 84.6
click at [1043, 474] on div "Pour activer le glissement avec le clavier, appuyez sur Alt+Entrée. Une fois ce…" at bounding box center [716, 376] width 1433 height 753
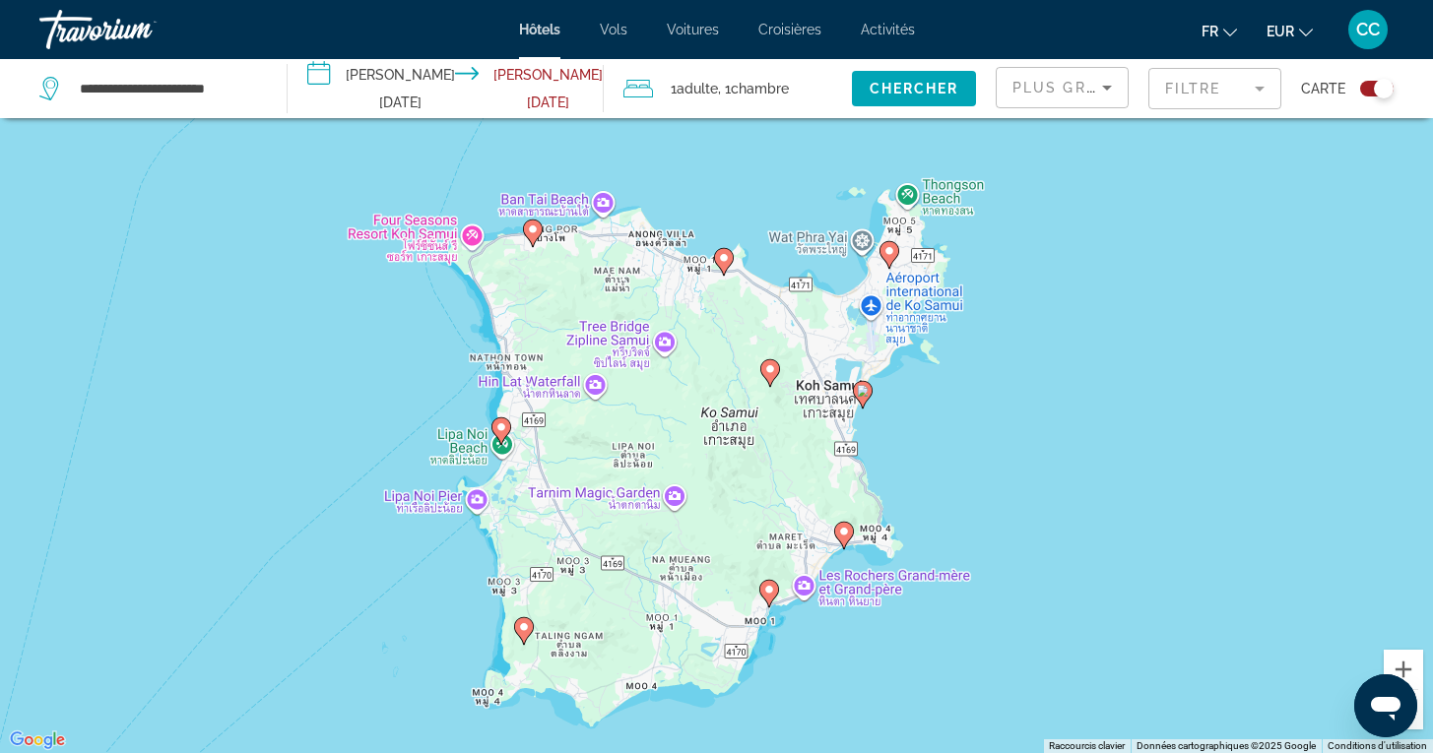
click at [1419, 704] on button "Zoom arrière" at bounding box center [1402, 709] width 39 height 39
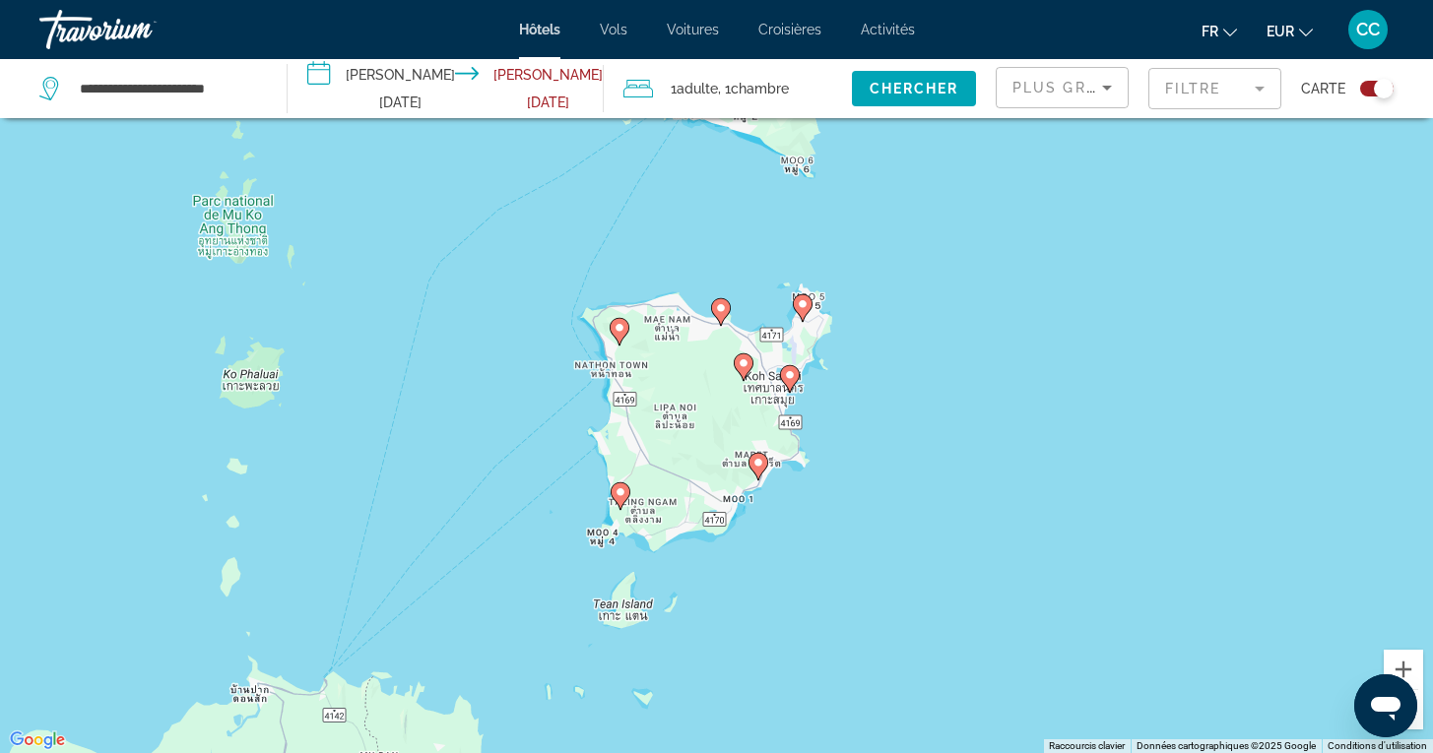
click at [1420, 724] on button "Zoom arrière" at bounding box center [1402, 709] width 39 height 39
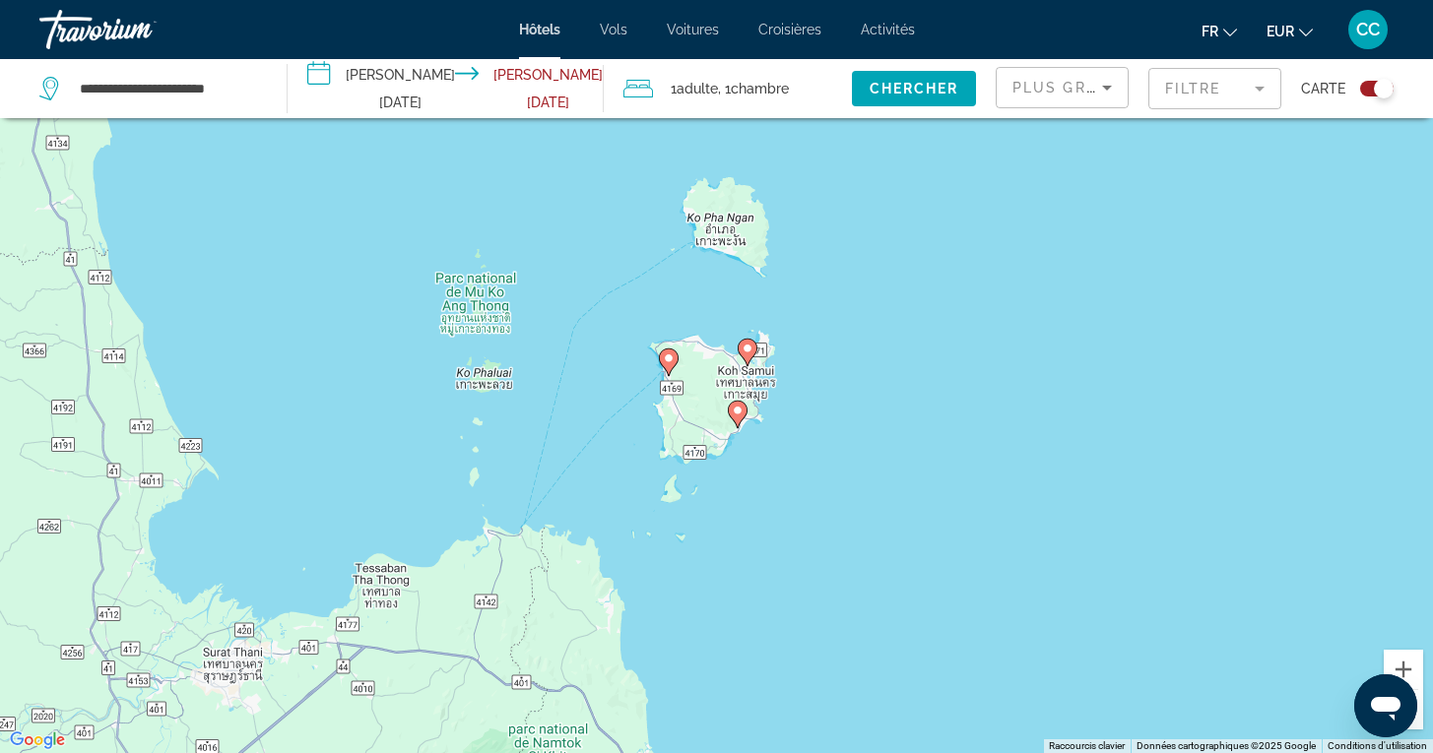
click at [1420, 724] on button "Zoom arrière" at bounding box center [1402, 709] width 39 height 39
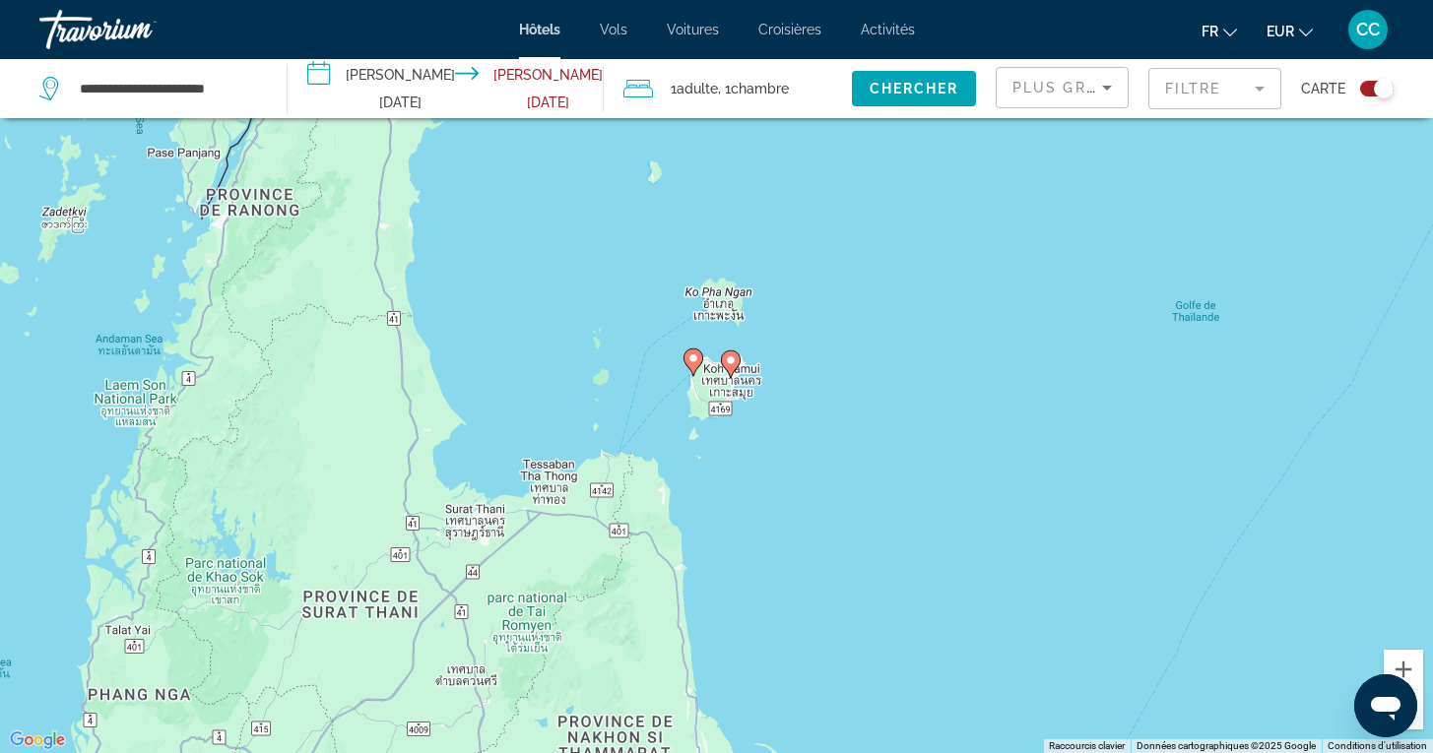
click at [1420, 724] on button "Zoom arrière" at bounding box center [1402, 709] width 39 height 39
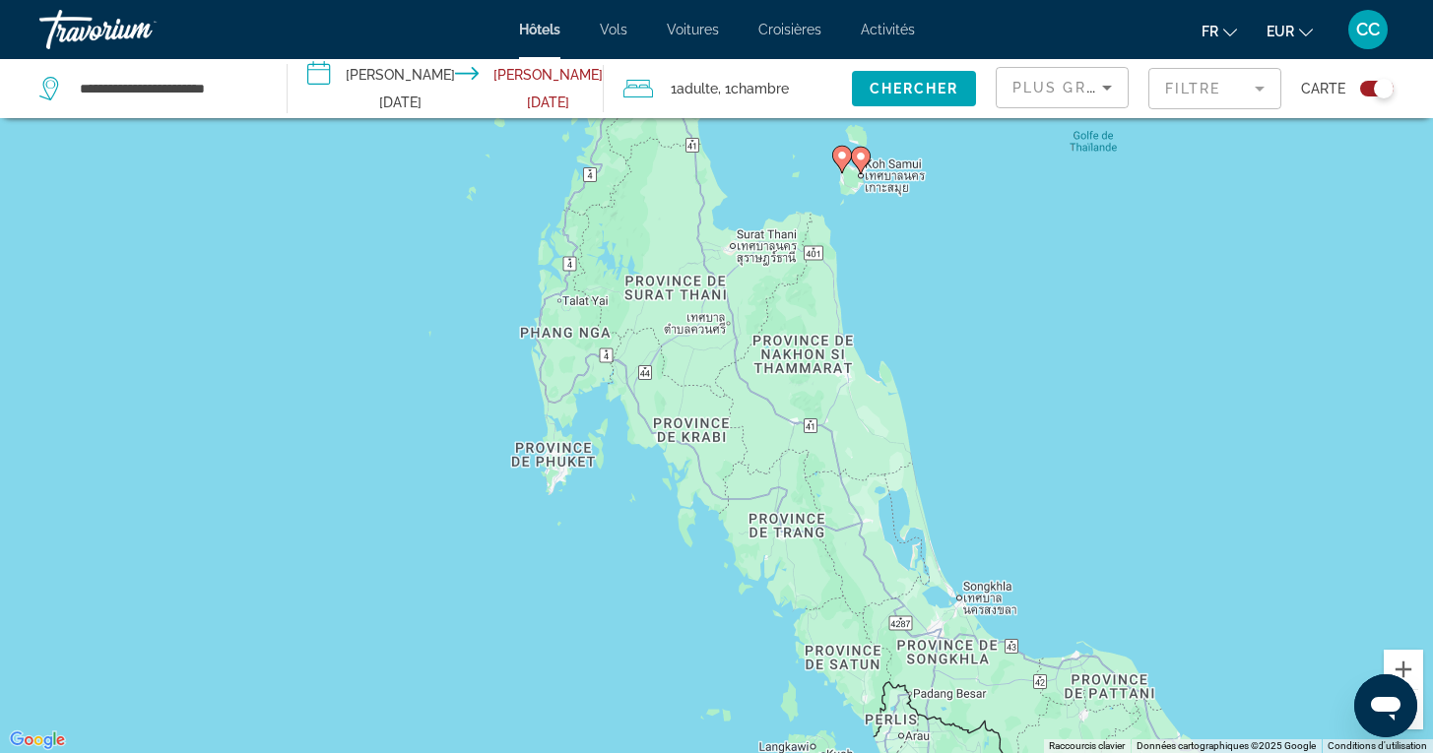
drag, startPoint x: 857, startPoint y: 539, endPoint x: 993, endPoint y: 333, distance: 247.1
click at [993, 333] on div "Pour activer le glissement avec le clavier, appuyez sur Alt+Entrée. Une fois ce…" at bounding box center [716, 376] width 1433 height 753
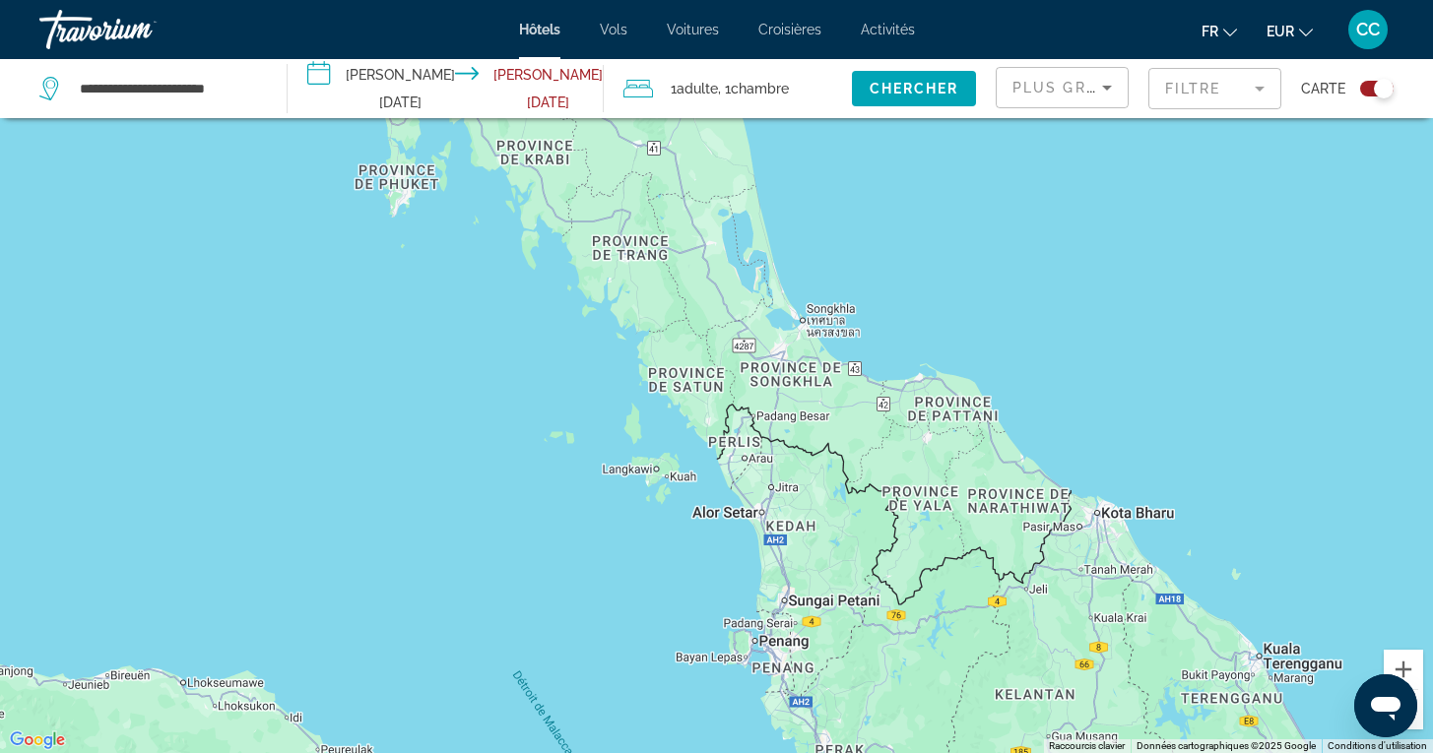
drag, startPoint x: 1008, startPoint y: 506, endPoint x: 849, endPoint y: 226, distance: 321.9
click at [849, 226] on div "Pour activer le glissement avec le clavier, appuyez sur Alt+Entrée. Une fois ce…" at bounding box center [716, 376] width 1433 height 753
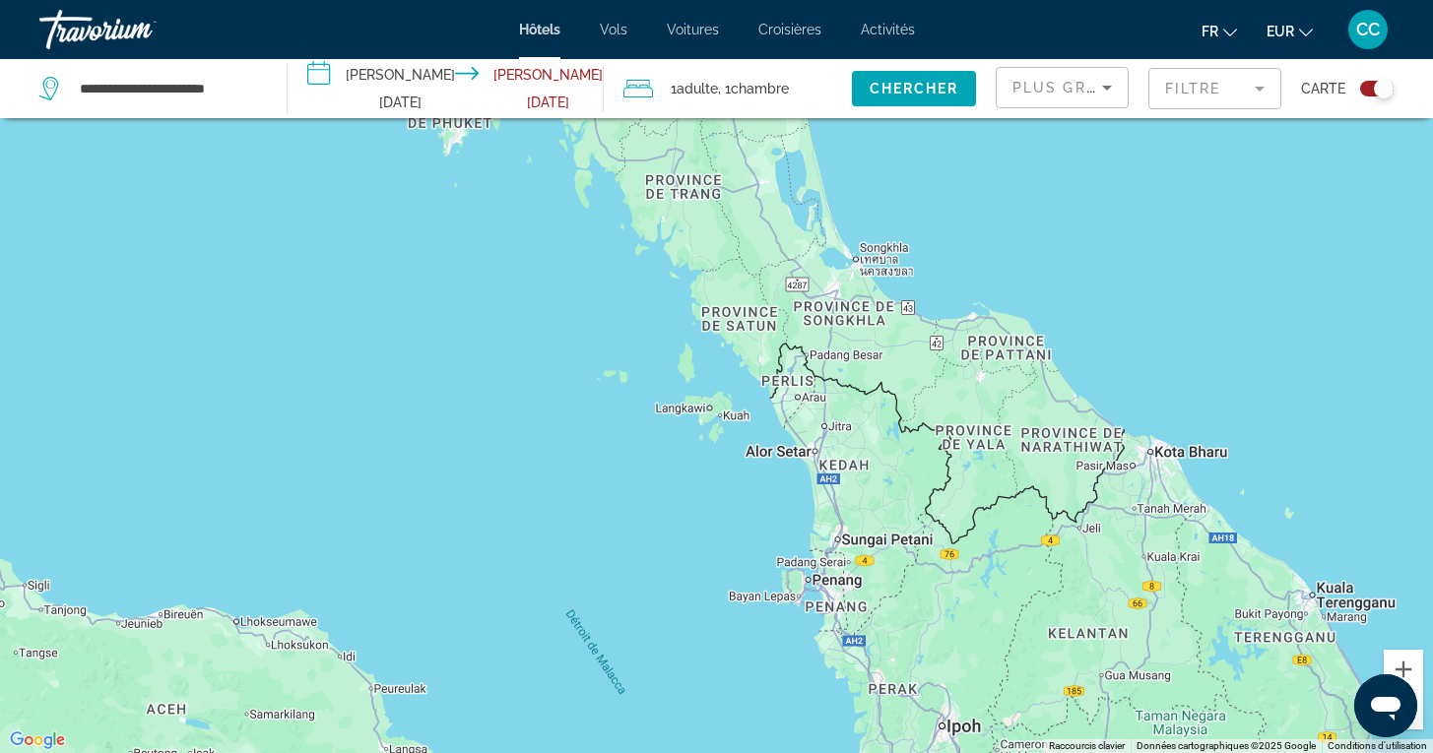
drag, startPoint x: 571, startPoint y: 576, endPoint x: 626, endPoint y: 516, distance: 81.5
click at [626, 517] on div "Pour activer le glissement avec le clavier, appuyez sur Alt+Entrée. Une fois ce…" at bounding box center [716, 376] width 1433 height 753
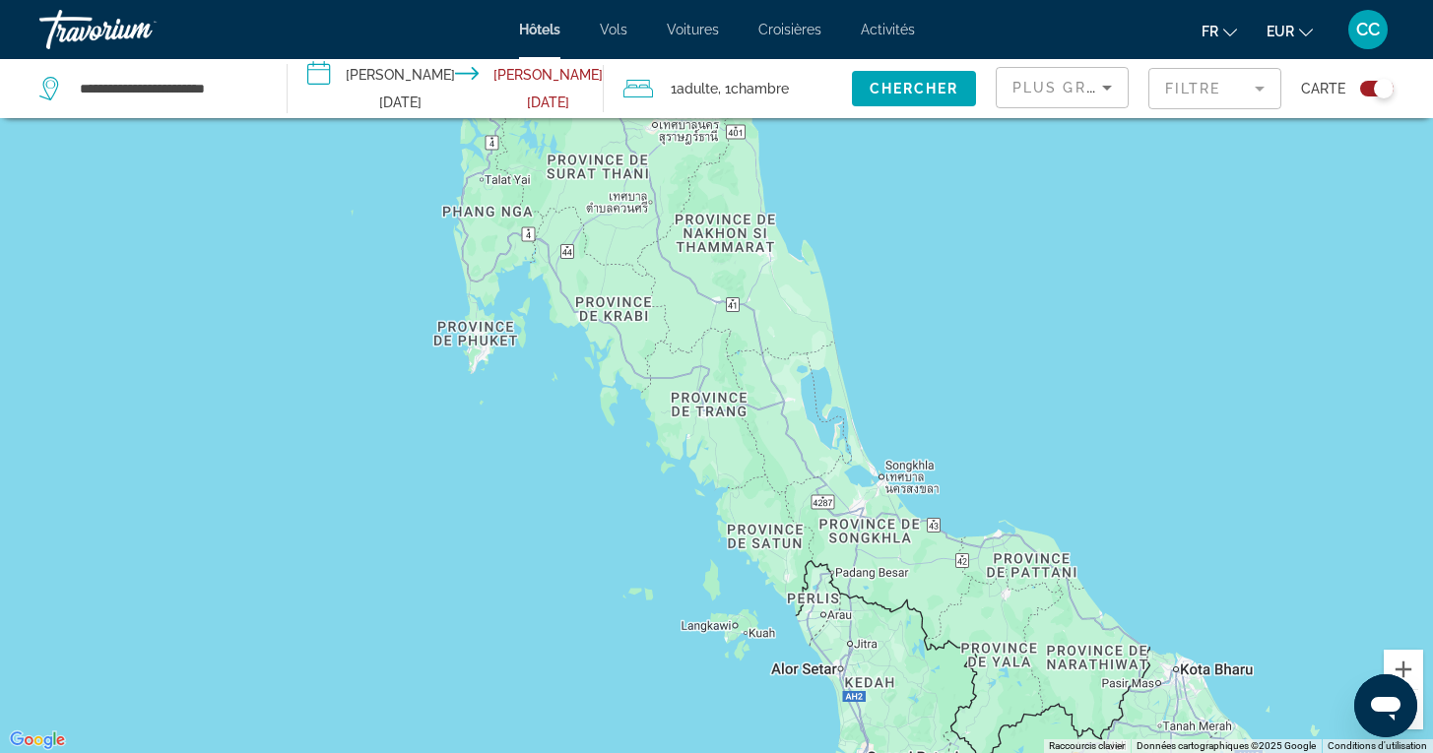
drag, startPoint x: 574, startPoint y: 397, endPoint x: 598, endPoint y: 613, distance: 217.9
click at [598, 613] on div "Main content" at bounding box center [716, 376] width 1433 height 753
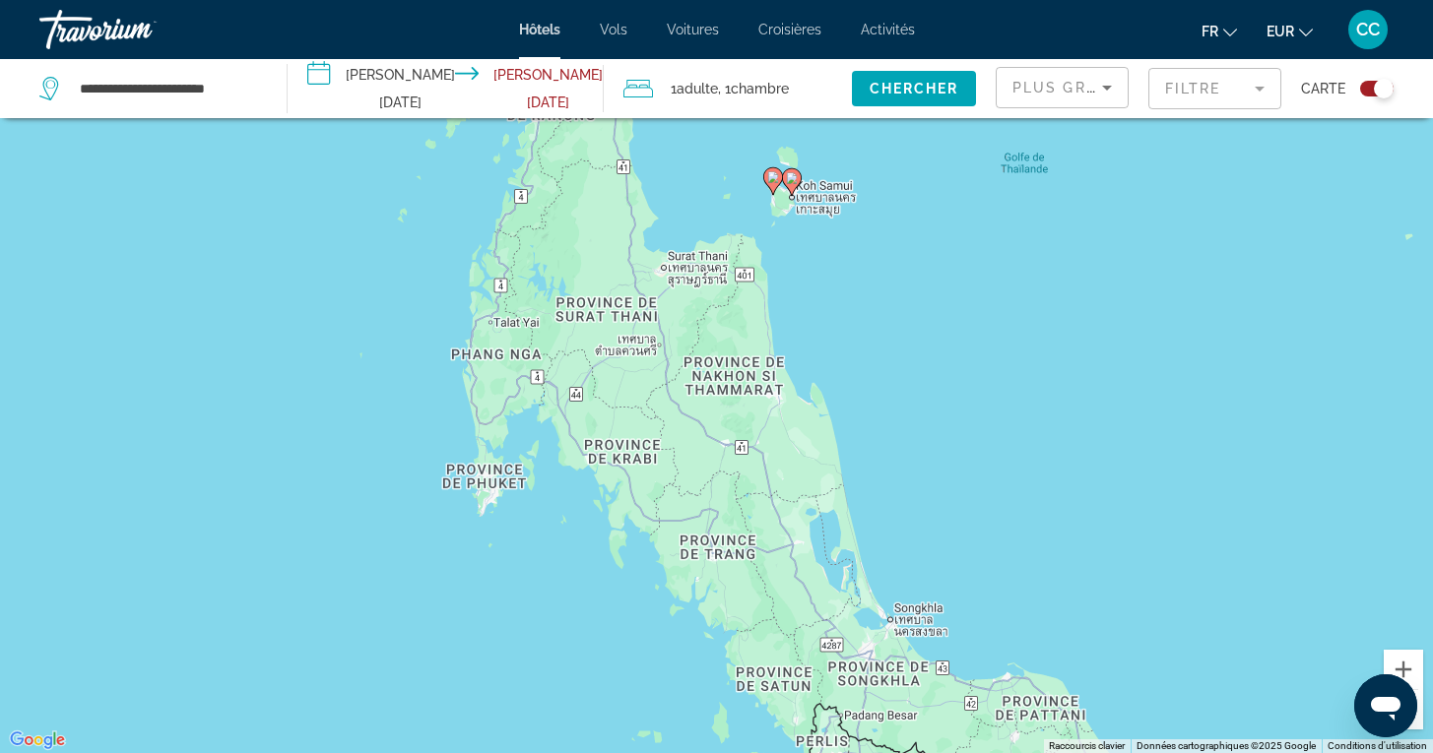
drag, startPoint x: 573, startPoint y: 464, endPoint x: 580, endPoint y: 605, distance: 141.9
click at [580, 605] on div "Pour activer le glissement avec le clavier, appuyez sur Alt+Entrée. Une fois ce…" at bounding box center [716, 376] width 1433 height 753
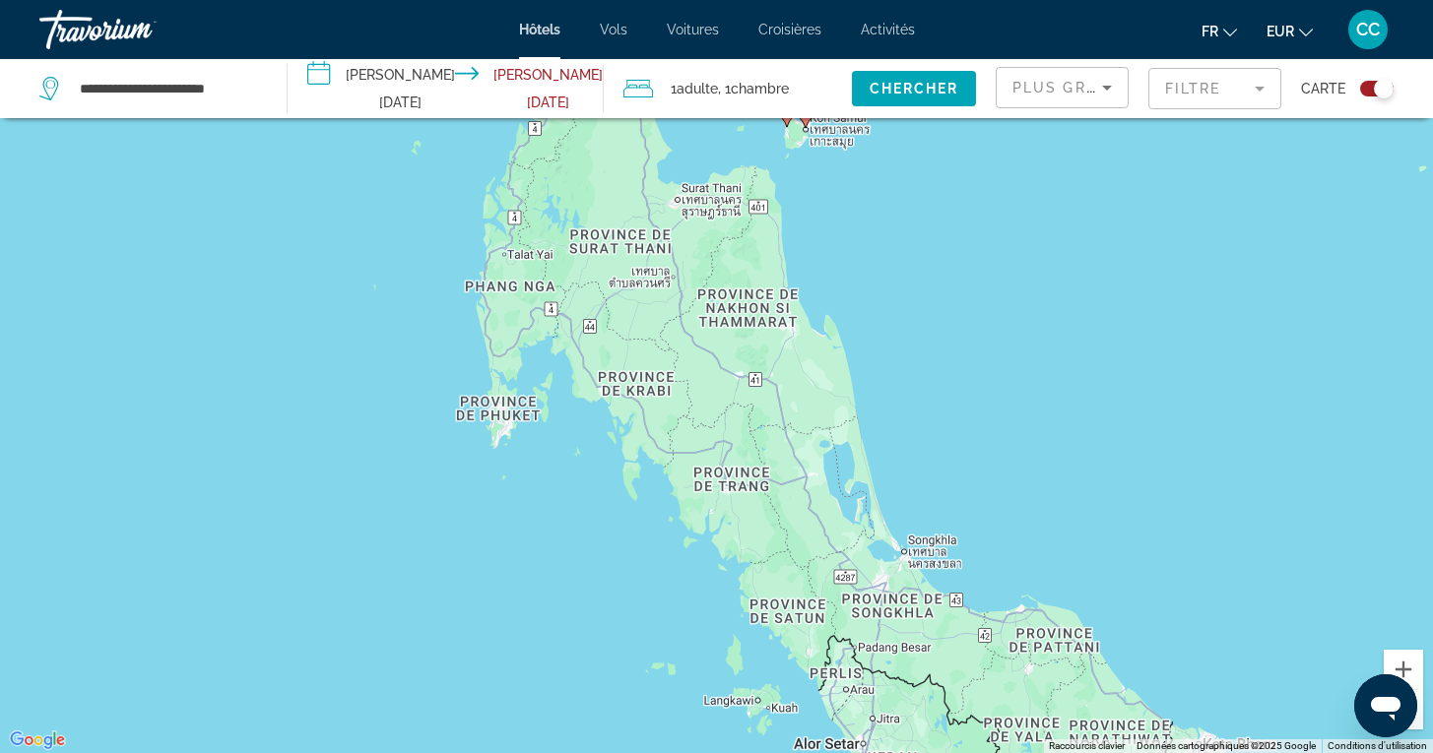
drag, startPoint x: 580, startPoint y: 605, endPoint x: 594, endPoint y: 535, distance: 72.2
click at [595, 535] on div "Pour activer le glissement avec le clavier, appuyez sur Alt+Entrée. Une fois ce…" at bounding box center [716, 376] width 1433 height 753
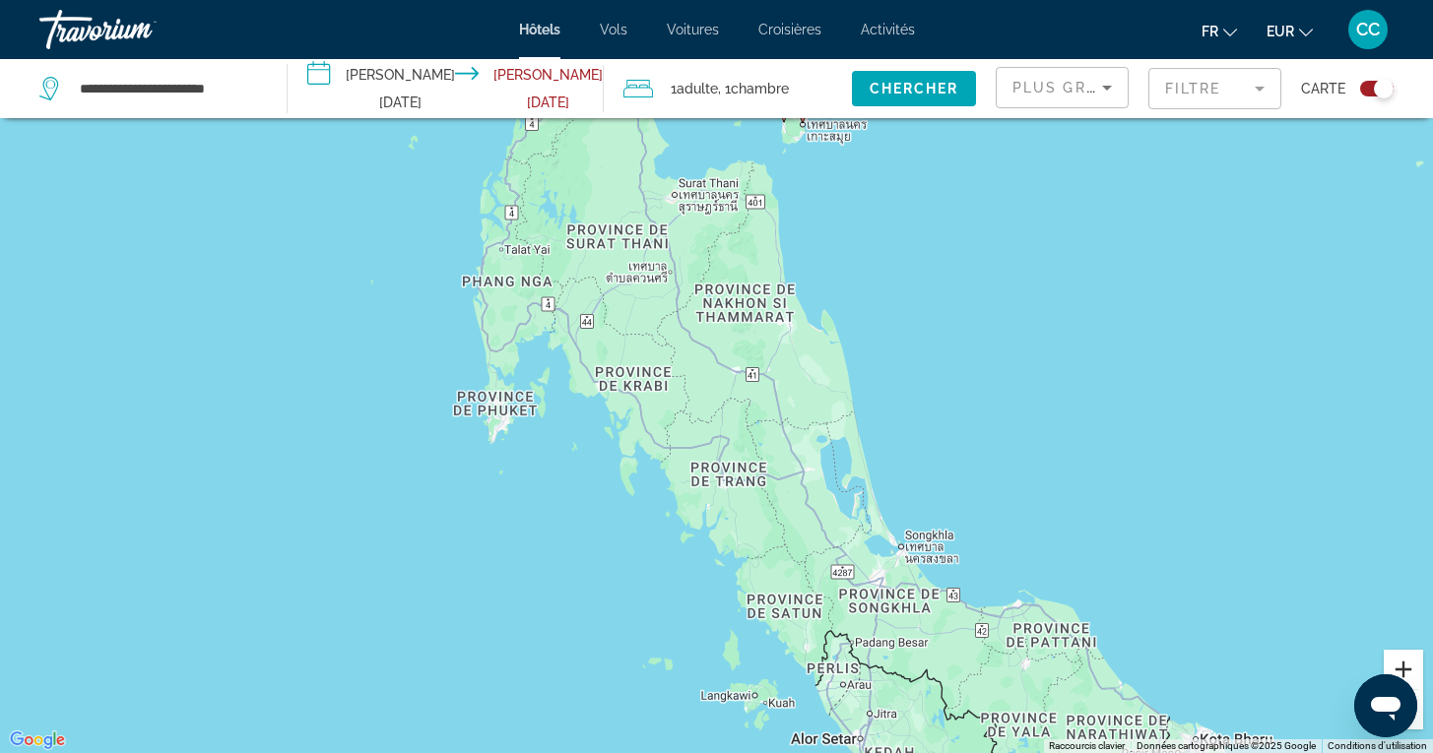
click at [1405, 669] on button "Zoom avant" at bounding box center [1402, 669] width 39 height 39
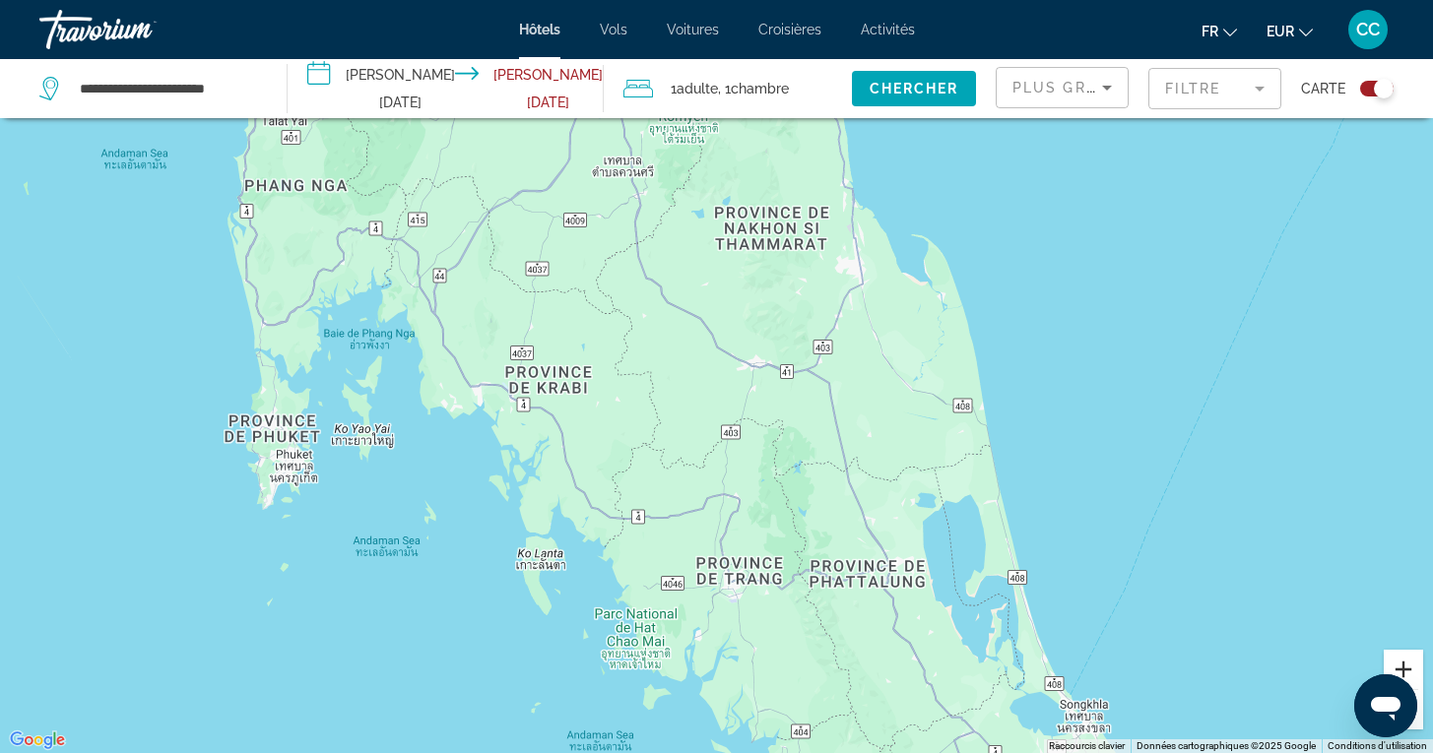
click at [1405, 669] on button "Zoom avant" at bounding box center [1402, 669] width 39 height 39
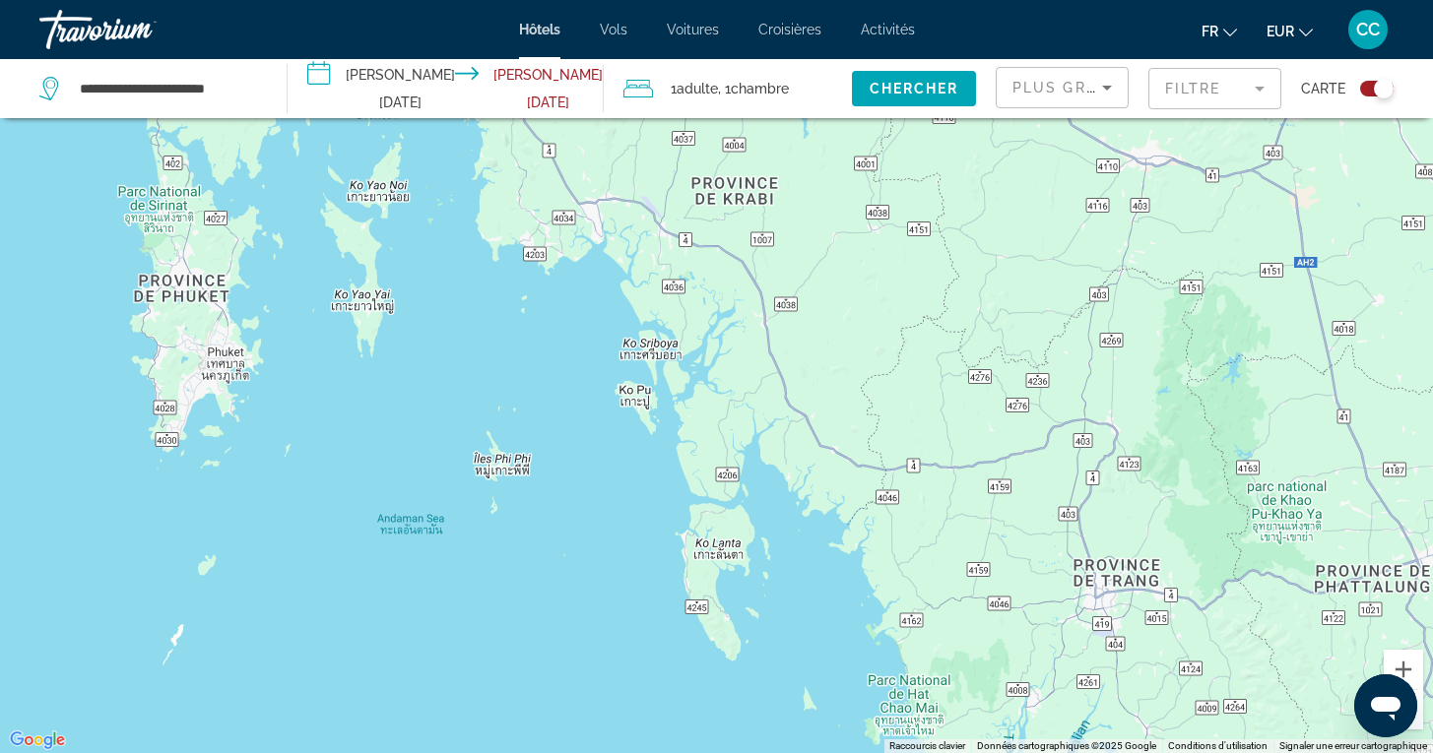
drag, startPoint x: 490, startPoint y: 597, endPoint x: 853, endPoint y: 402, distance: 411.4
click at [853, 402] on div "Main content" at bounding box center [716, 376] width 1433 height 753
click at [149, 88] on input "**********" at bounding box center [167, 89] width 179 height 30
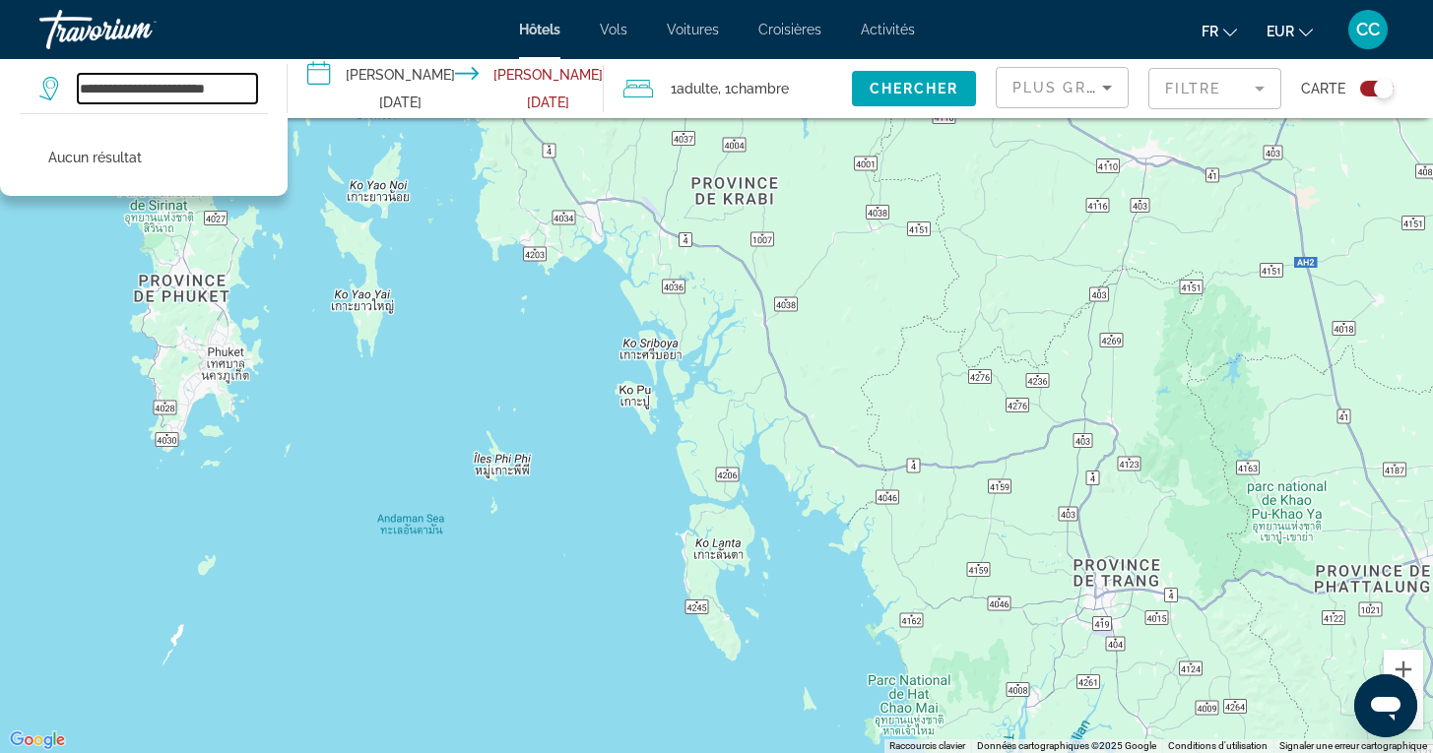
click at [94, 89] on input "**********" at bounding box center [167, 89] width 179 height 30
drag, startPoint x: 256, startPoint y: 89, endPoint x: 144, endPoint y: 86, distance: 112.3
click at [144, 86] on input "**********" at bounding box center [167, 89] width 179 height 30
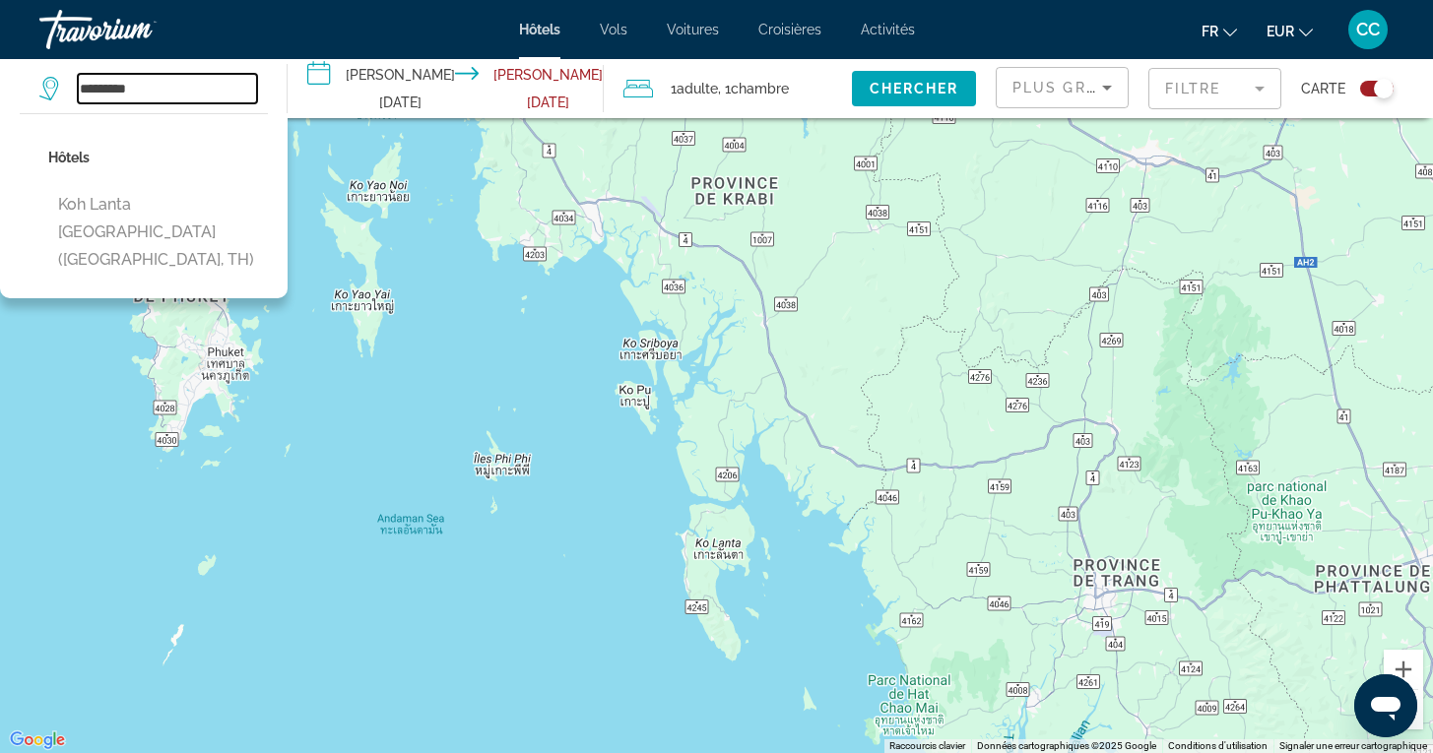
click at [101, 89] on input "*********" at bounding box center [167, 89] width 179 height 30
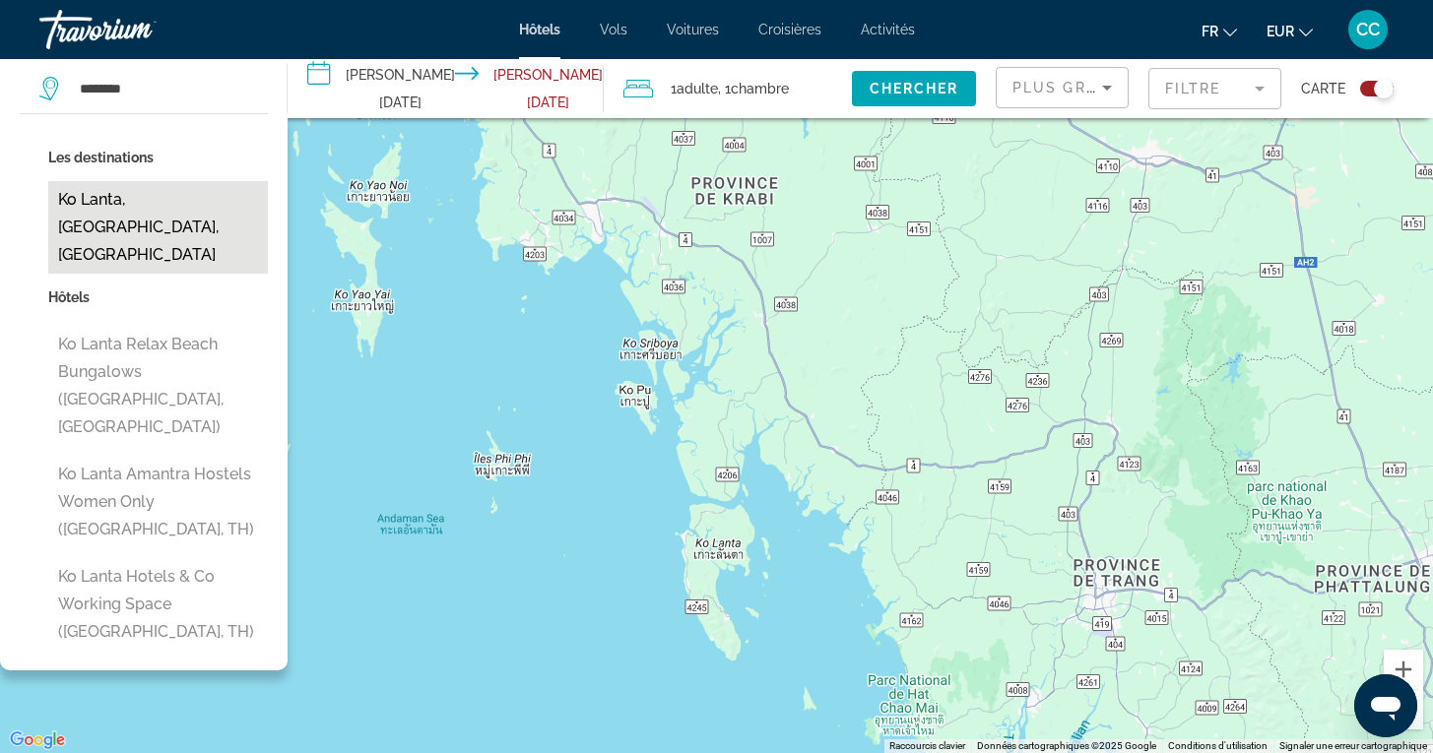
click at [84, 211] on button "Ko Lanta, [GEOGRAPHIC_DATA], [GEOGRAPHIC_DATA]" at bounding box center [158, 227] width 220 height 93
type input "**********"
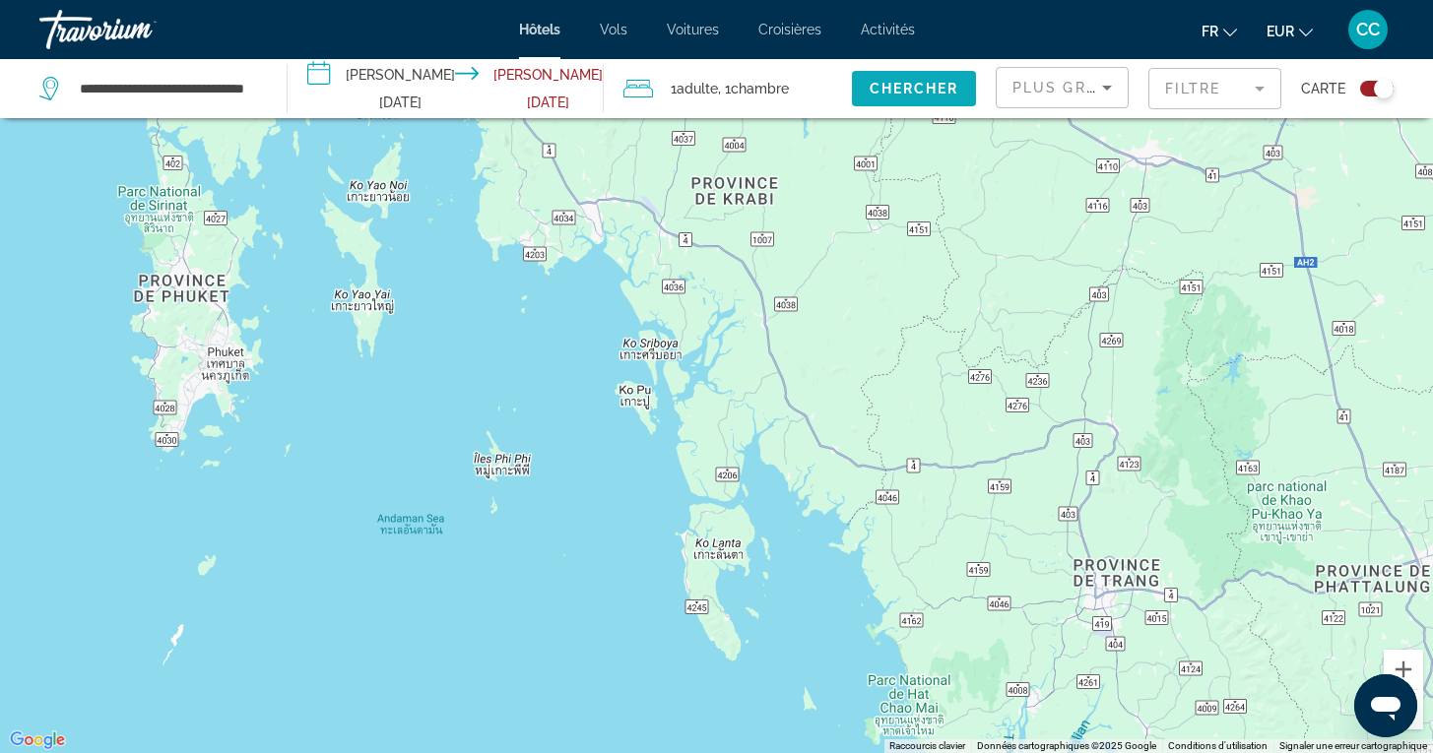
click at [921, 87] on span "Chercher" at bounding box center [914, 89] width 90 height 16
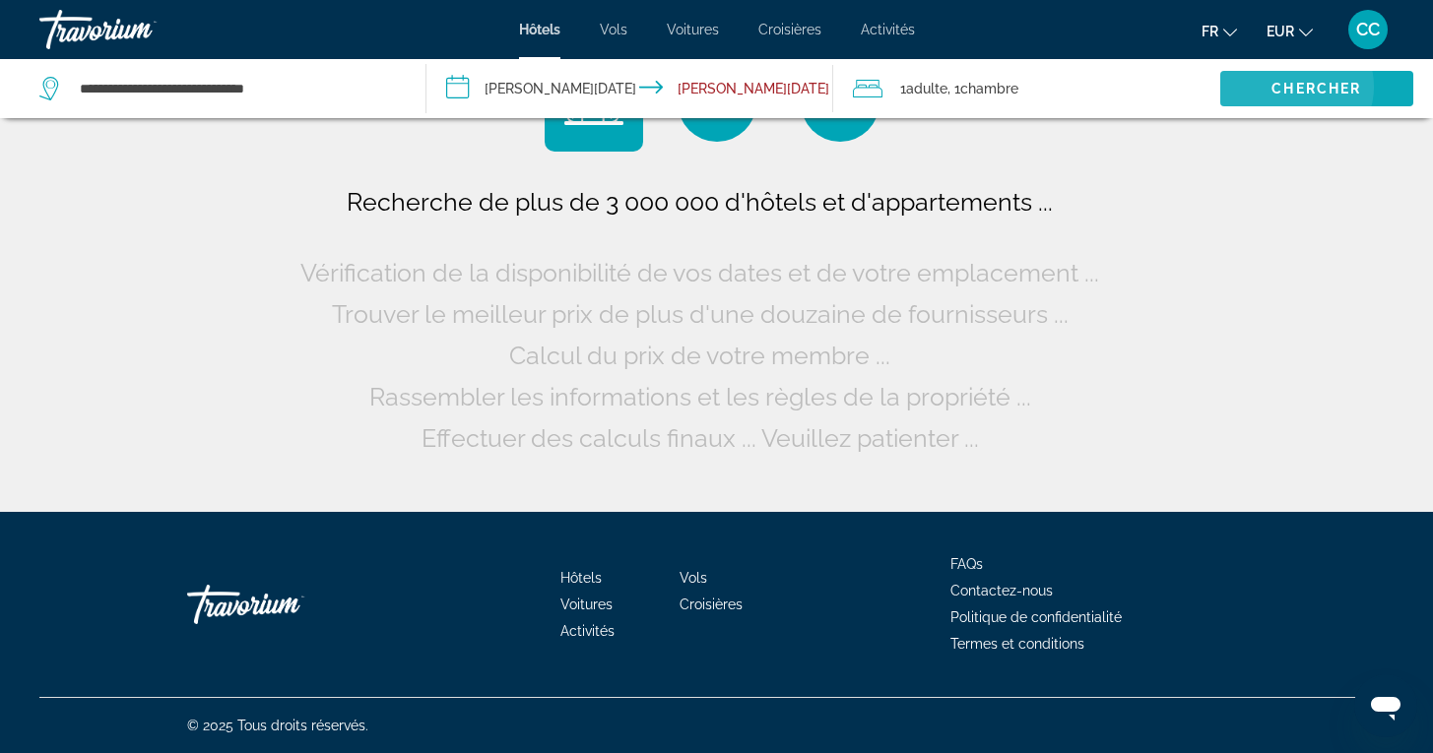
scroll to position [0, 0]
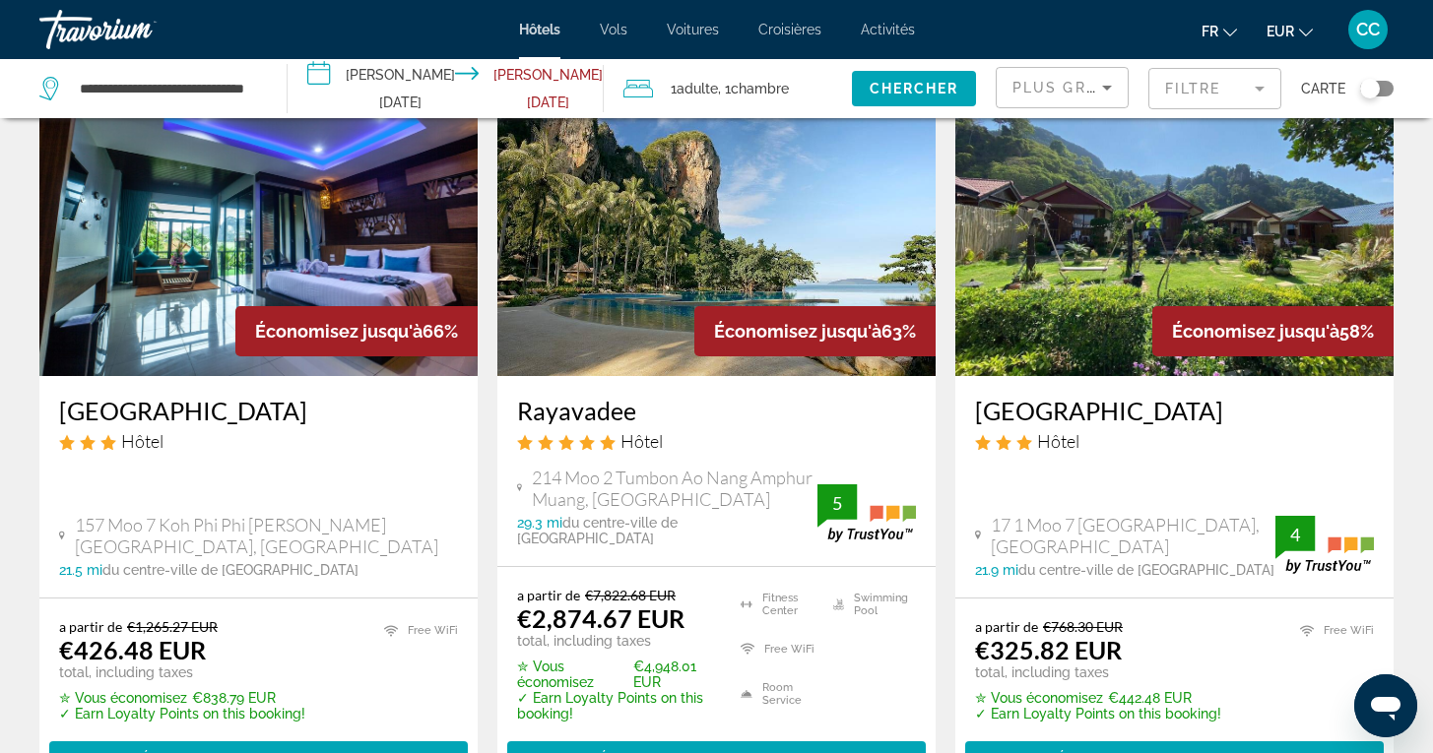
scroll to position [122, 0]
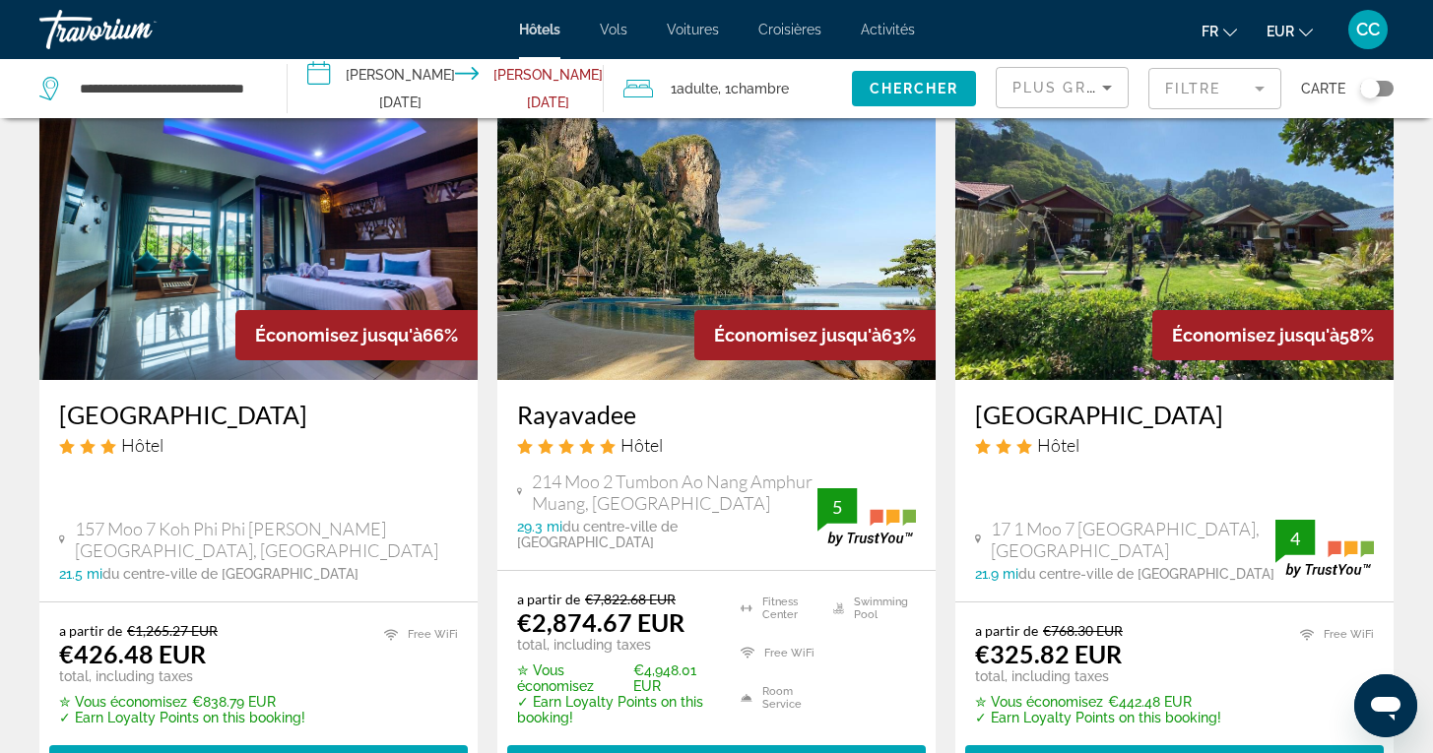
click at [1381, 92] on div "Toggle map" at bounding box center [1376, 89] width 33 height 16
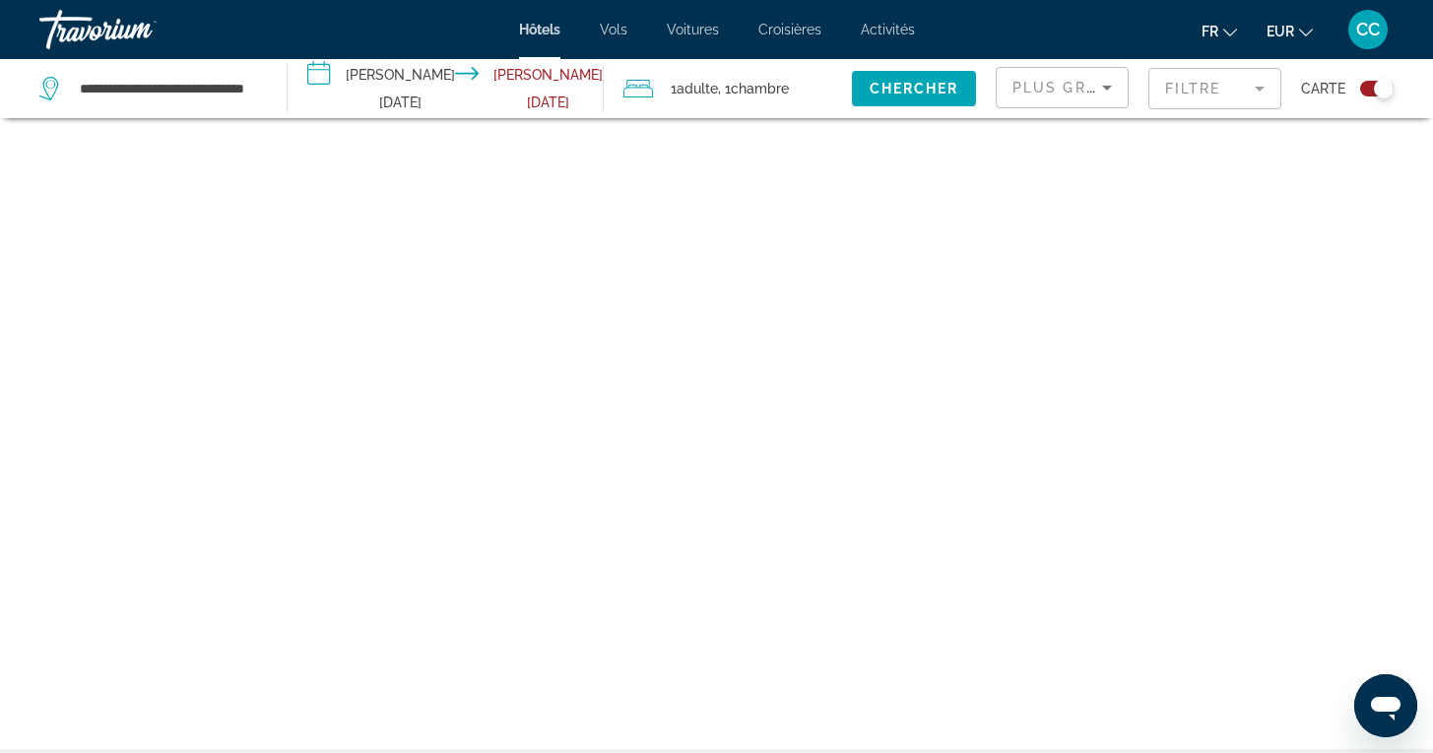
scroll to position [118, 0]
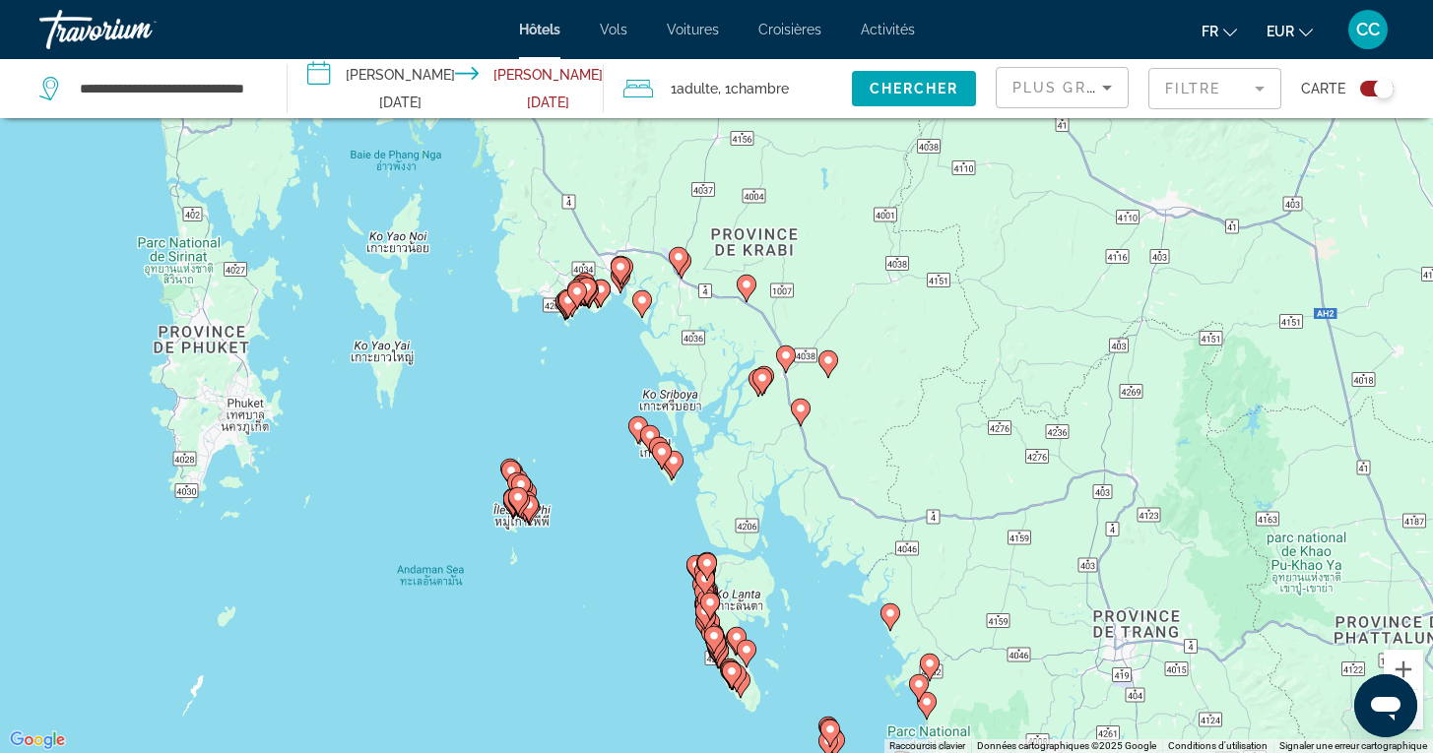
drag, startPoint x: 640, startPoint y: 425, endPoint x: 641, endPoint y: 602, distance: 176.2
click at [641, 602] on div "Pour activer le glissement avec le clavier, appuyez sur Alt+Entrée. Une fois ce…" at bounding box center [716, 376] width 1433 height 753
click at [1364, 84] on div "Toggle map" at bounding box center [1376, 89] width 33 height 16
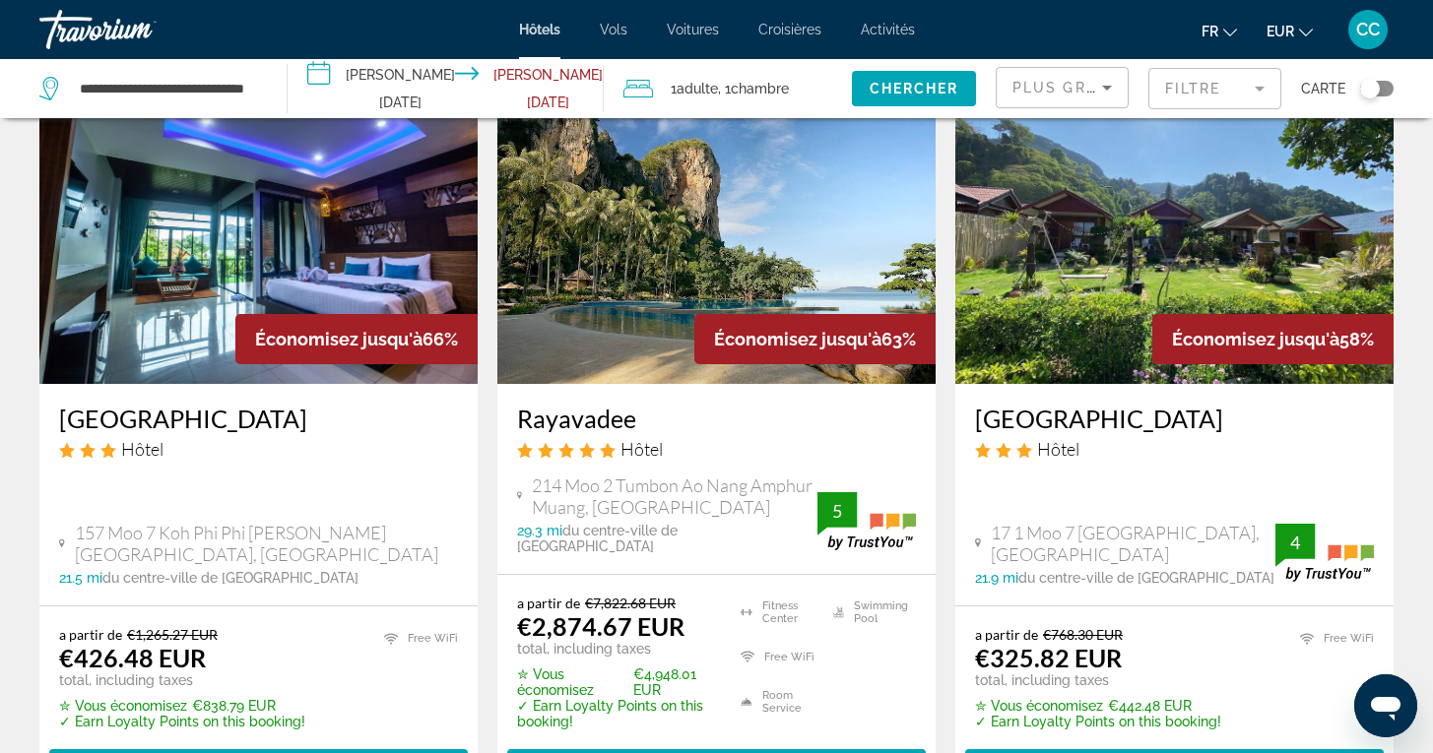
click at [350, 419] on h3 "[GEOGRAPHIC_DATA]" at bounding box center [258, 419] width 399 height 30
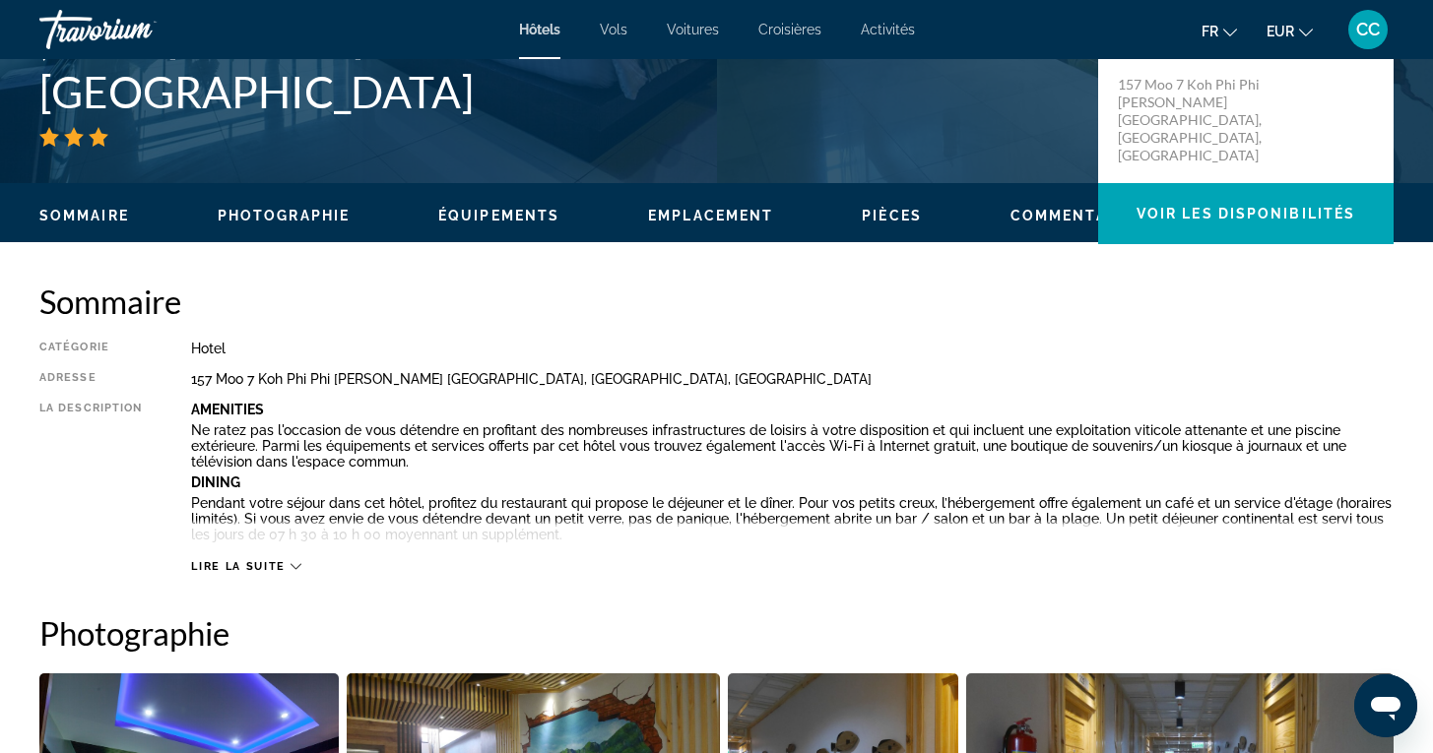
scroll to position [468, 0]
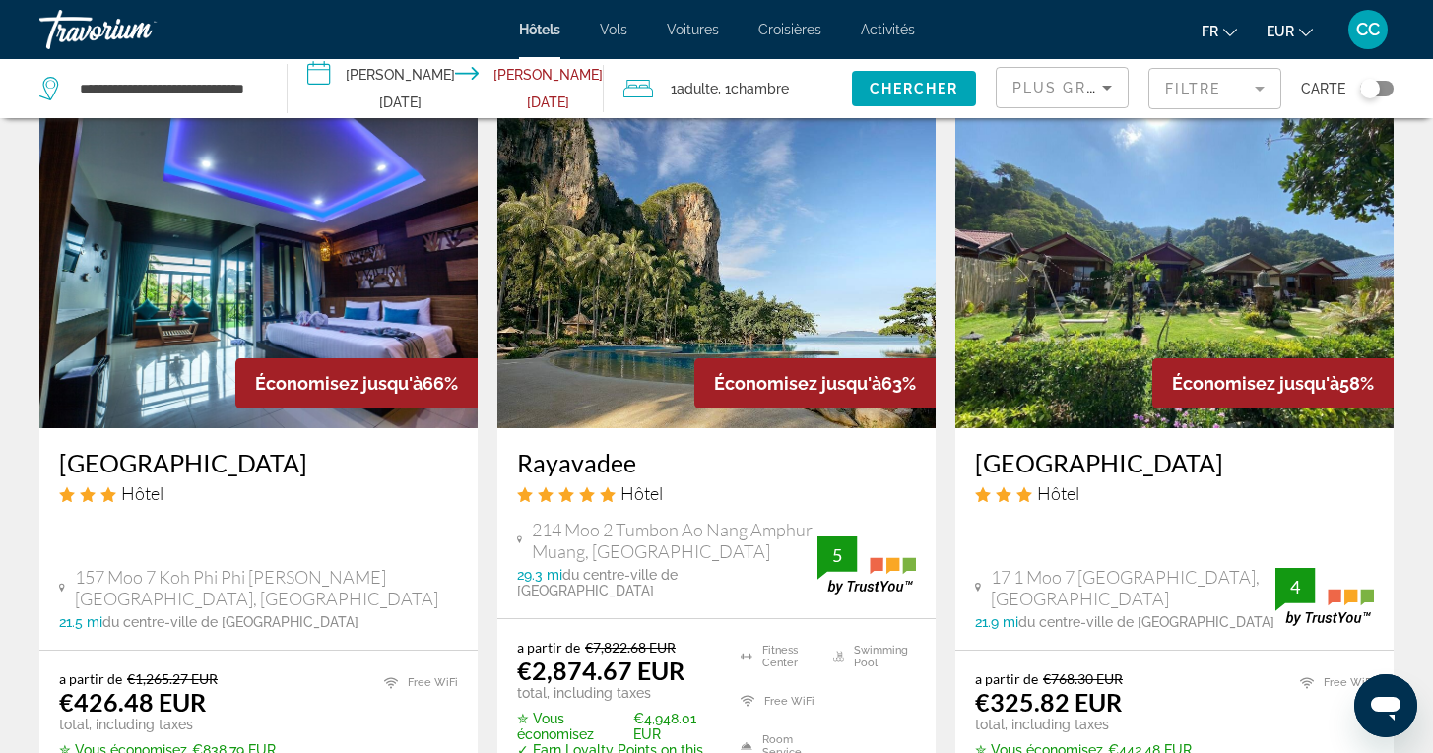
scroll to position [73, 0]
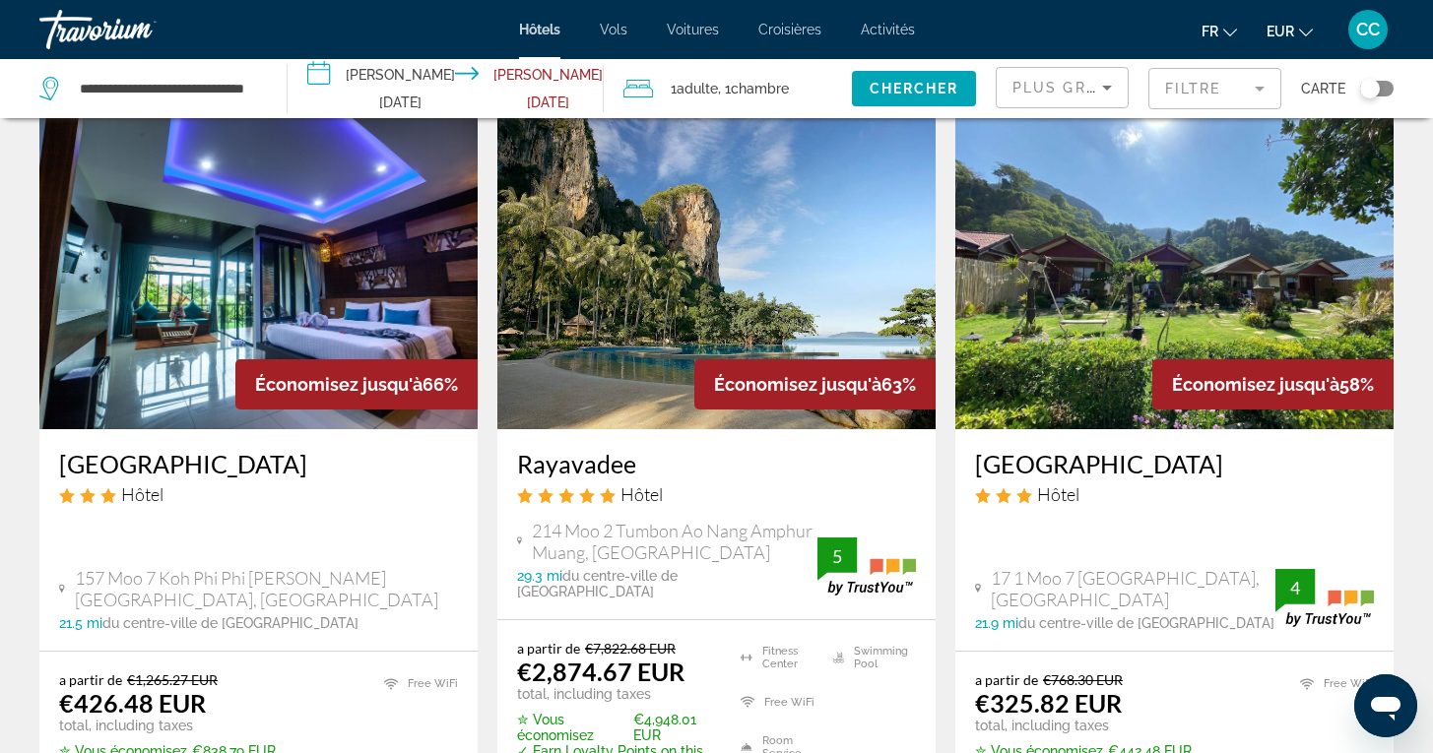
click at [1066, 473] on h3 "[GEOGRAPHIC_DATA]" at bounding box center [1174, 464] width 399 height 30
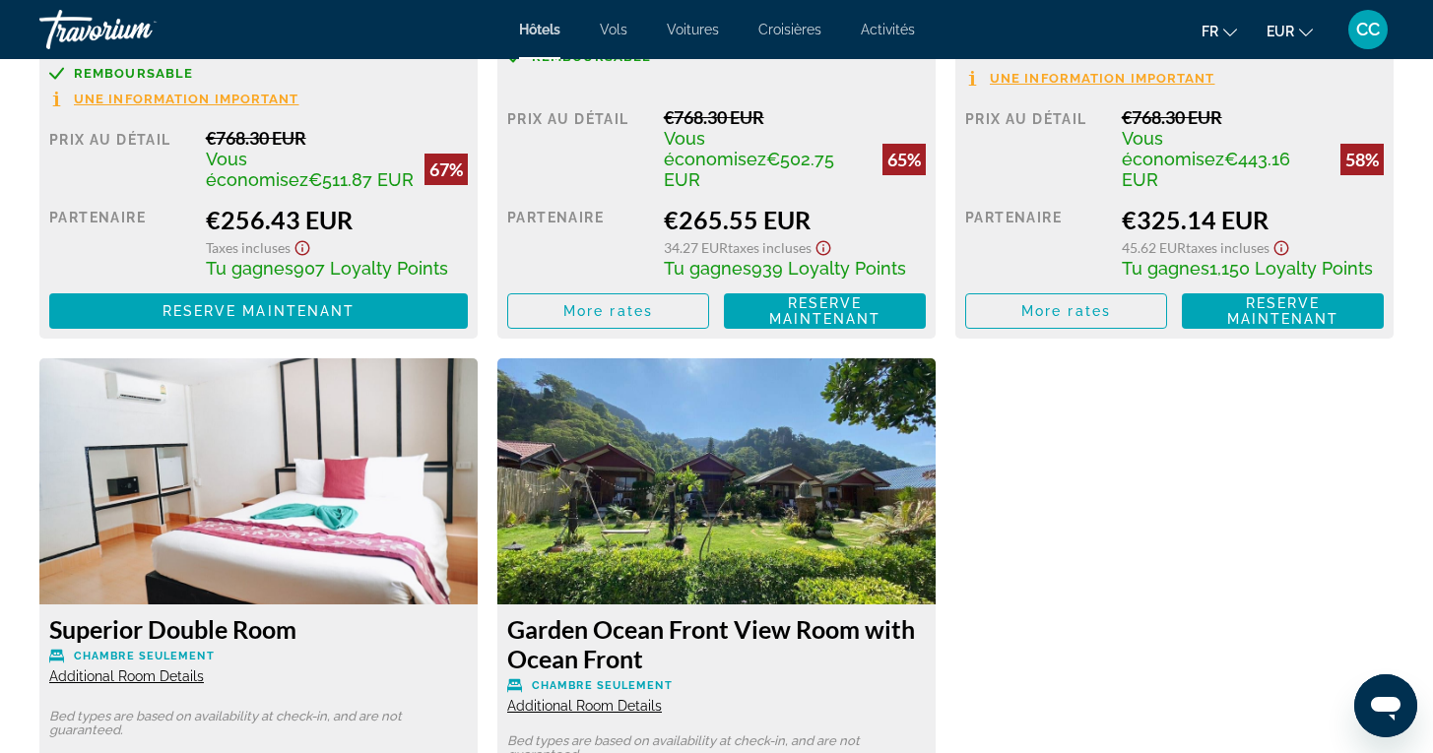
scroll to position [3142, 0]
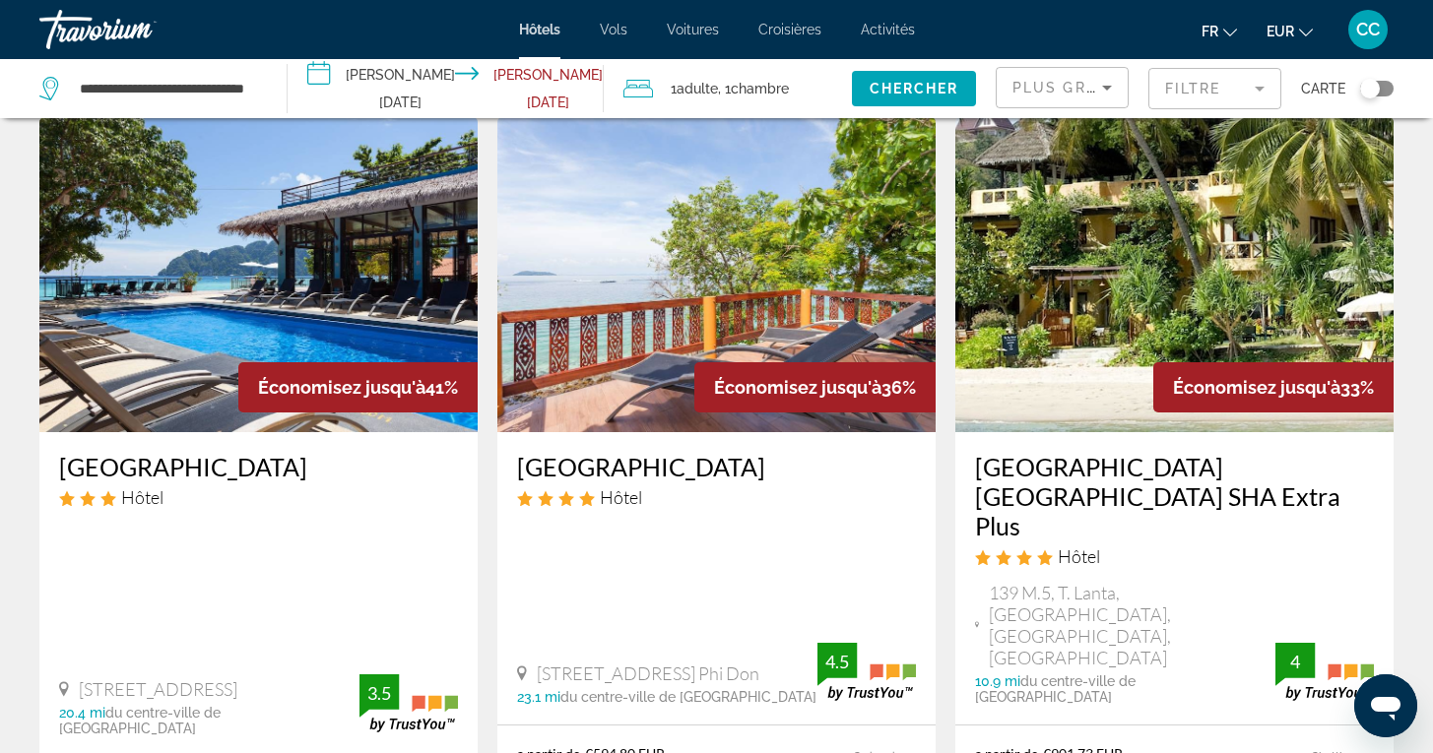
scroll to position [1682, 0]
